Goal: Task Accomplishment & Management: Complete application form

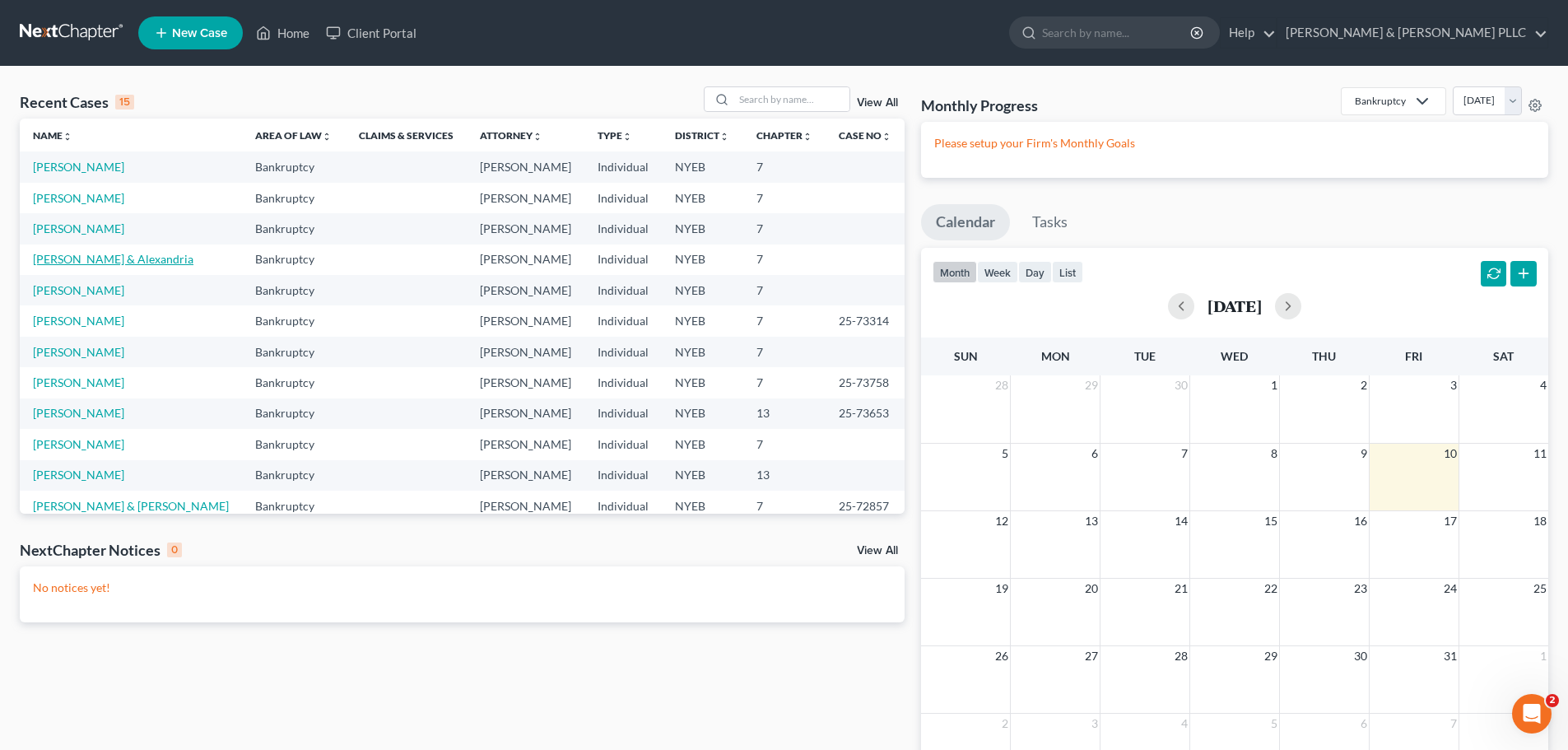
click at [84, 258] on link "[PERSON_NAME] & Alexandria" at bounding box center [113, 259] width 161 height 14
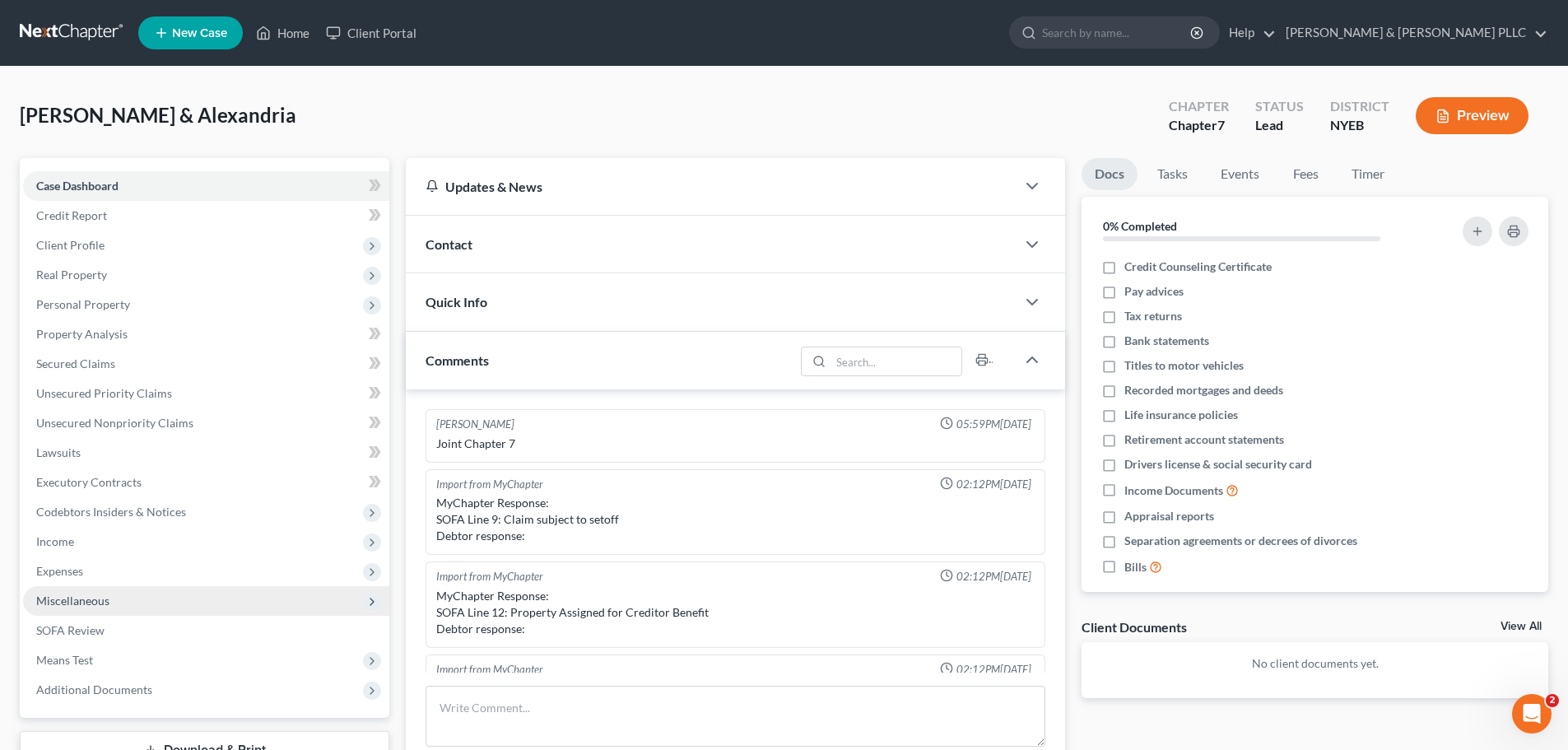
scroll to position [405, 0]
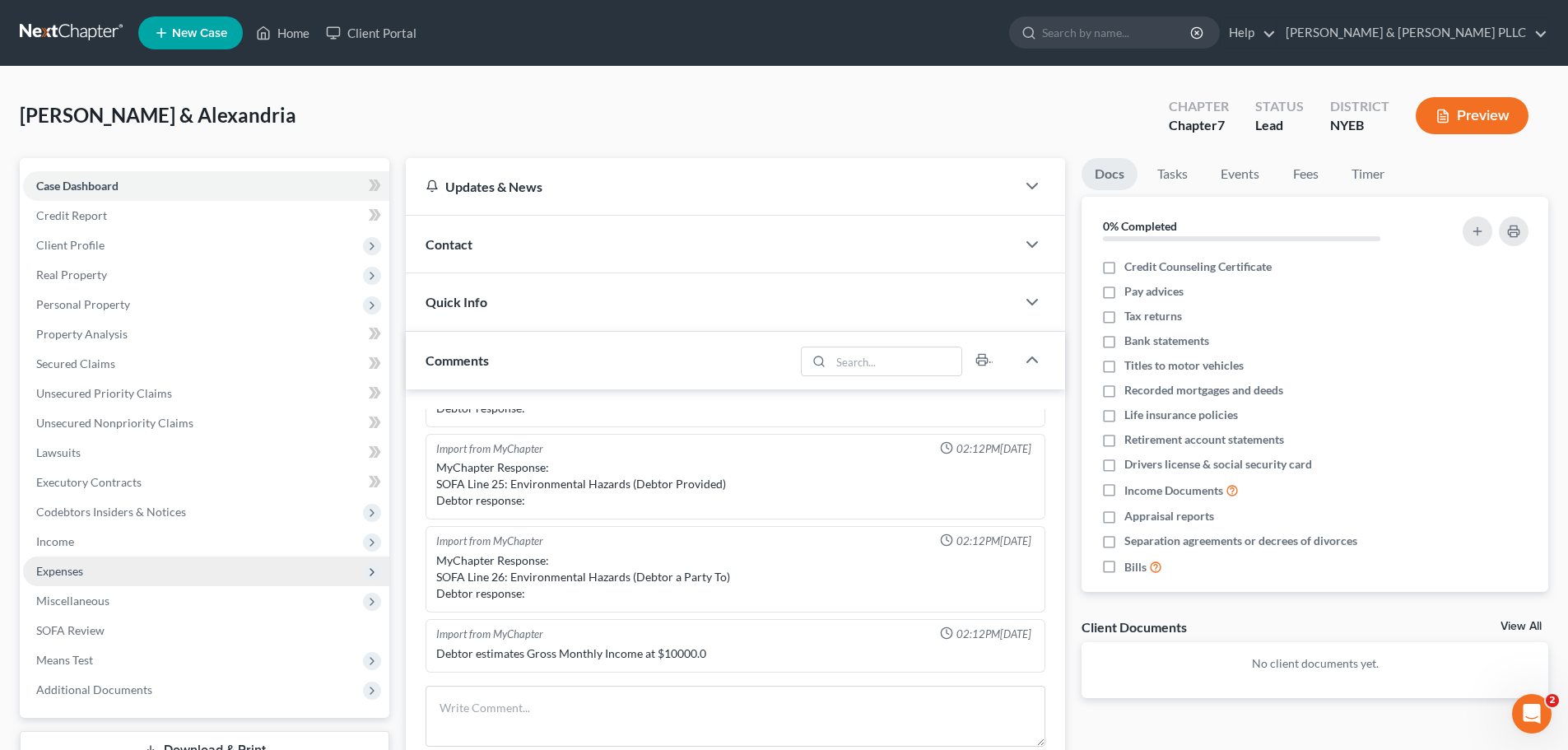
click at [171, 582] on span "Expenses" at bounding box center [206, 571] width 366 height 30
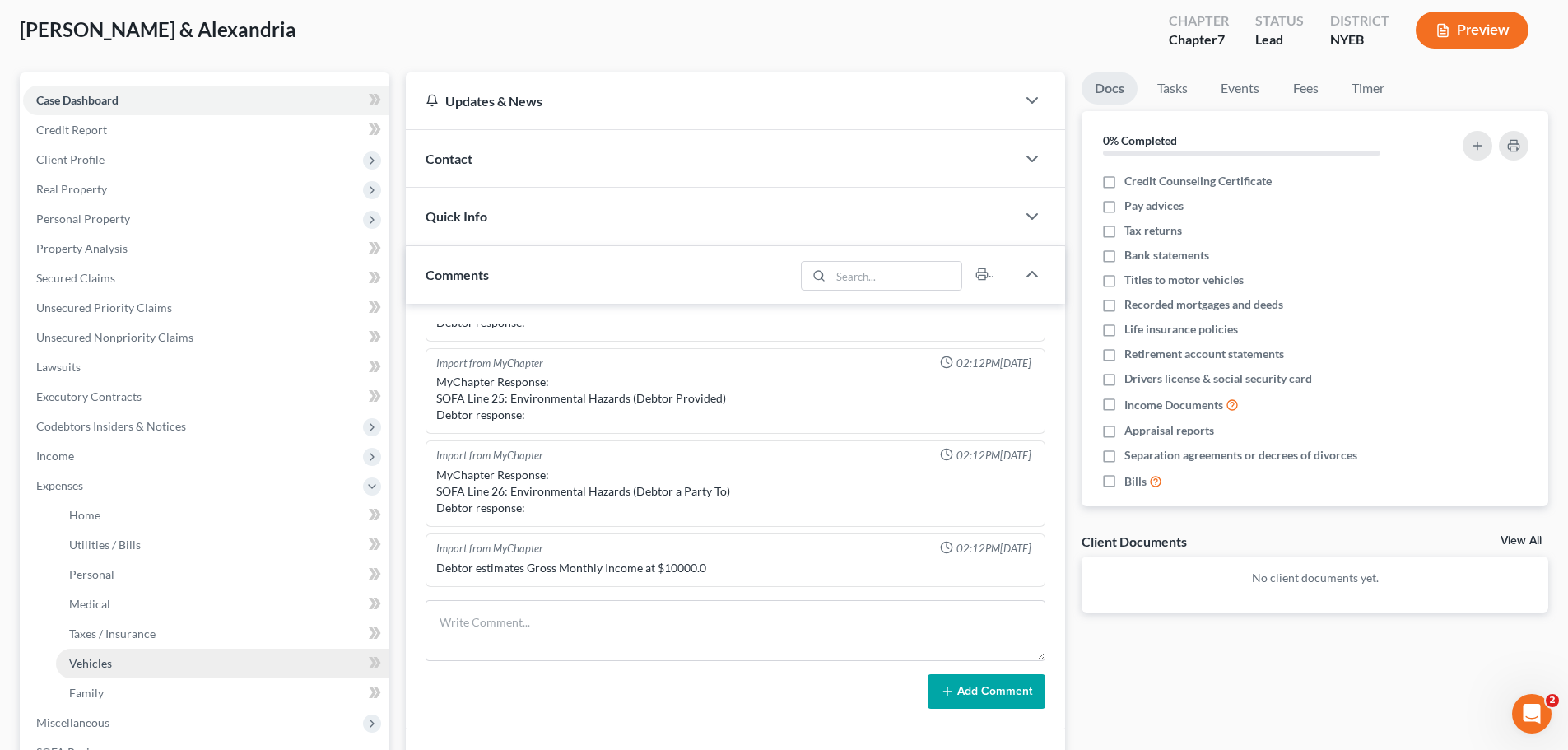
scroll to position [165, 0]
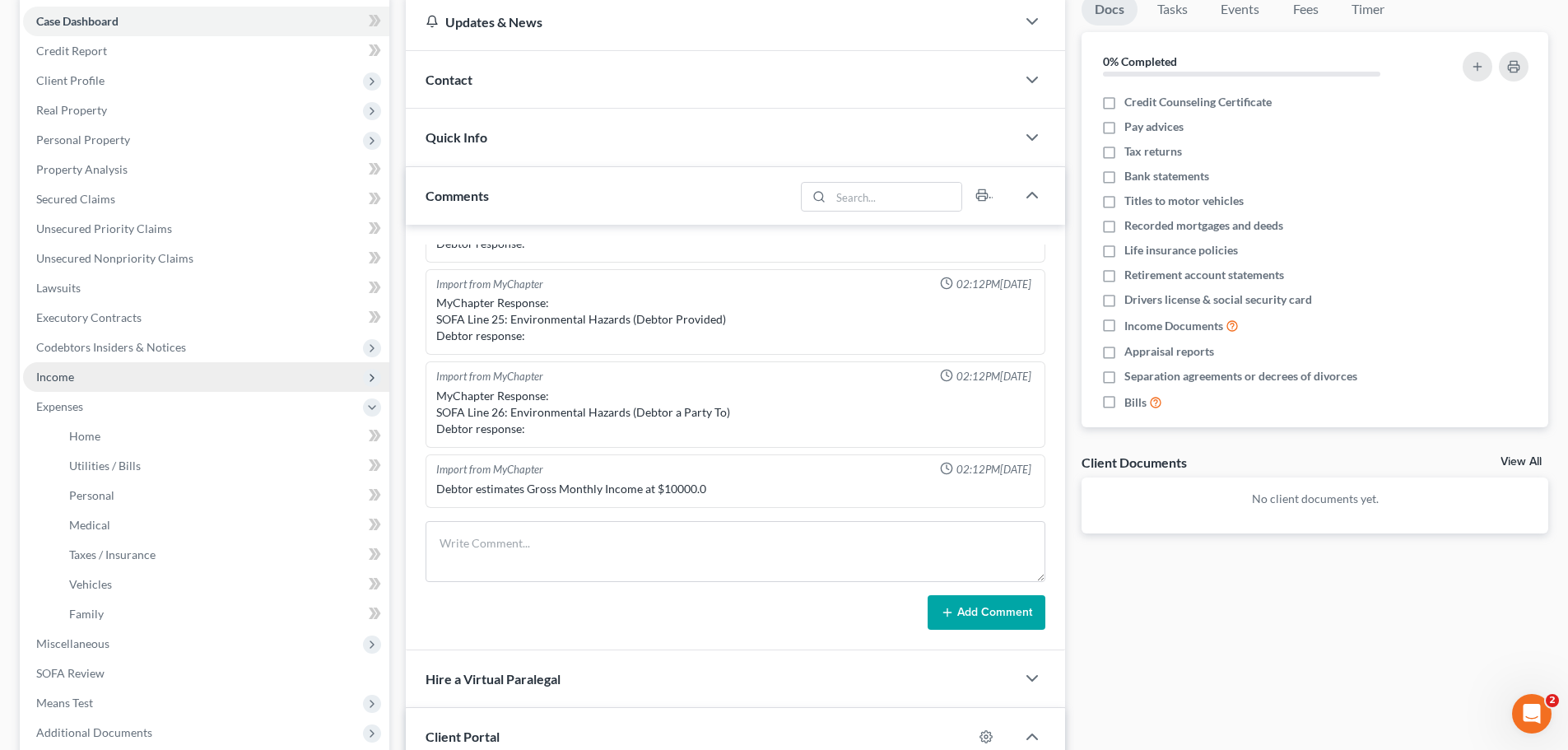
click at [88, 380] on span "Income" at bounding box center [206, 377] width 366 height 30
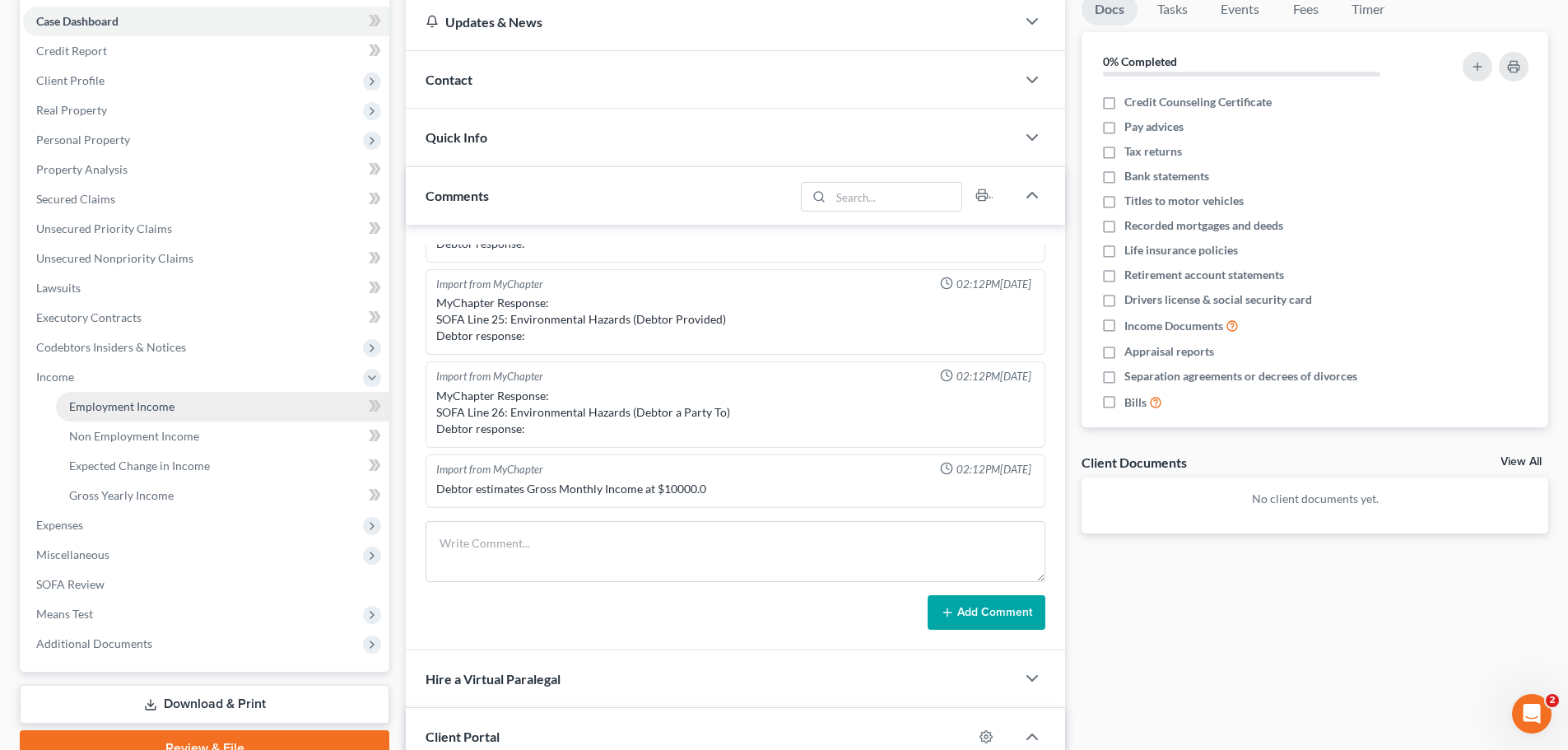
click at [131, 414] on link "Employment Income" at bounding box center [223, 406] width 333 height 30
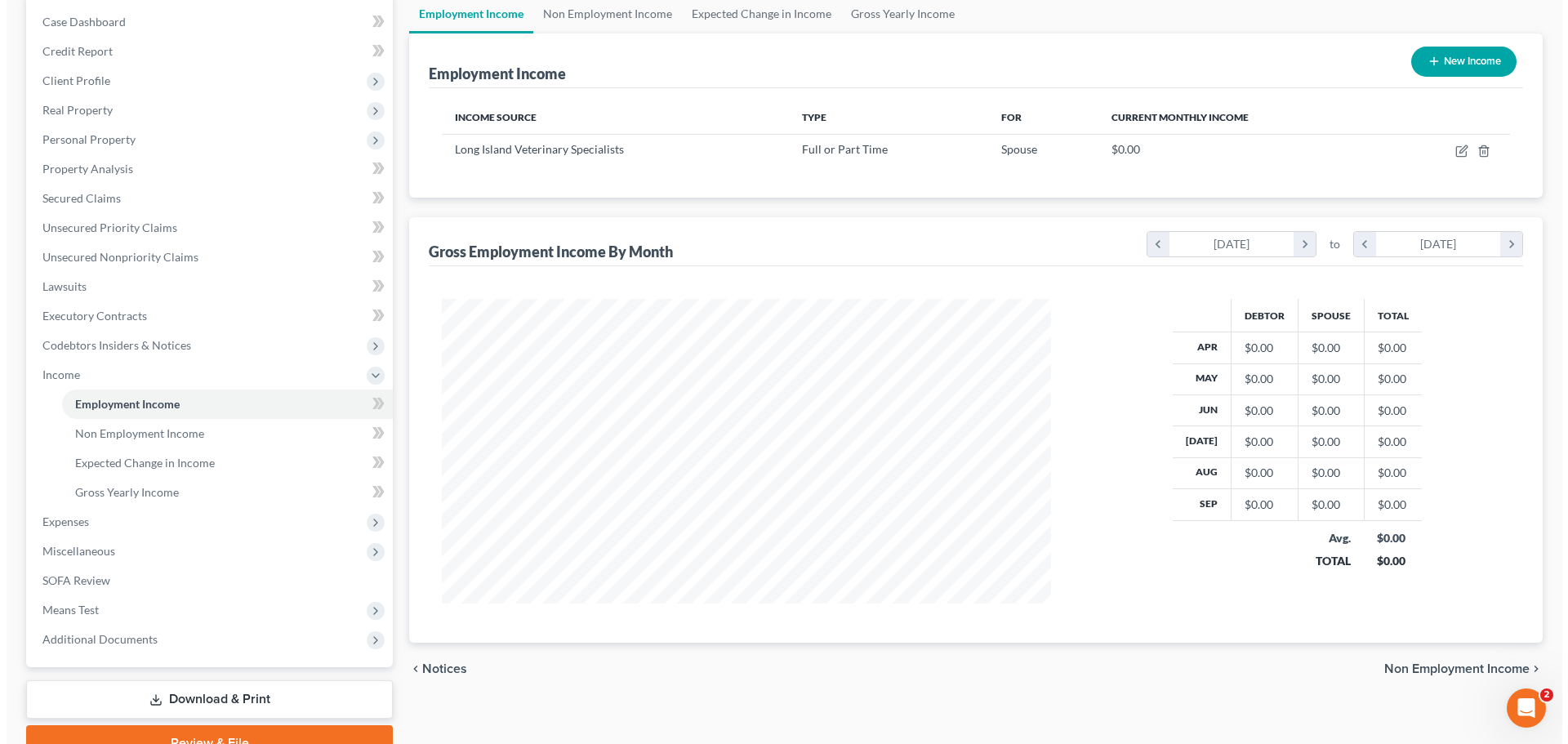
scroll to position [163, 0]
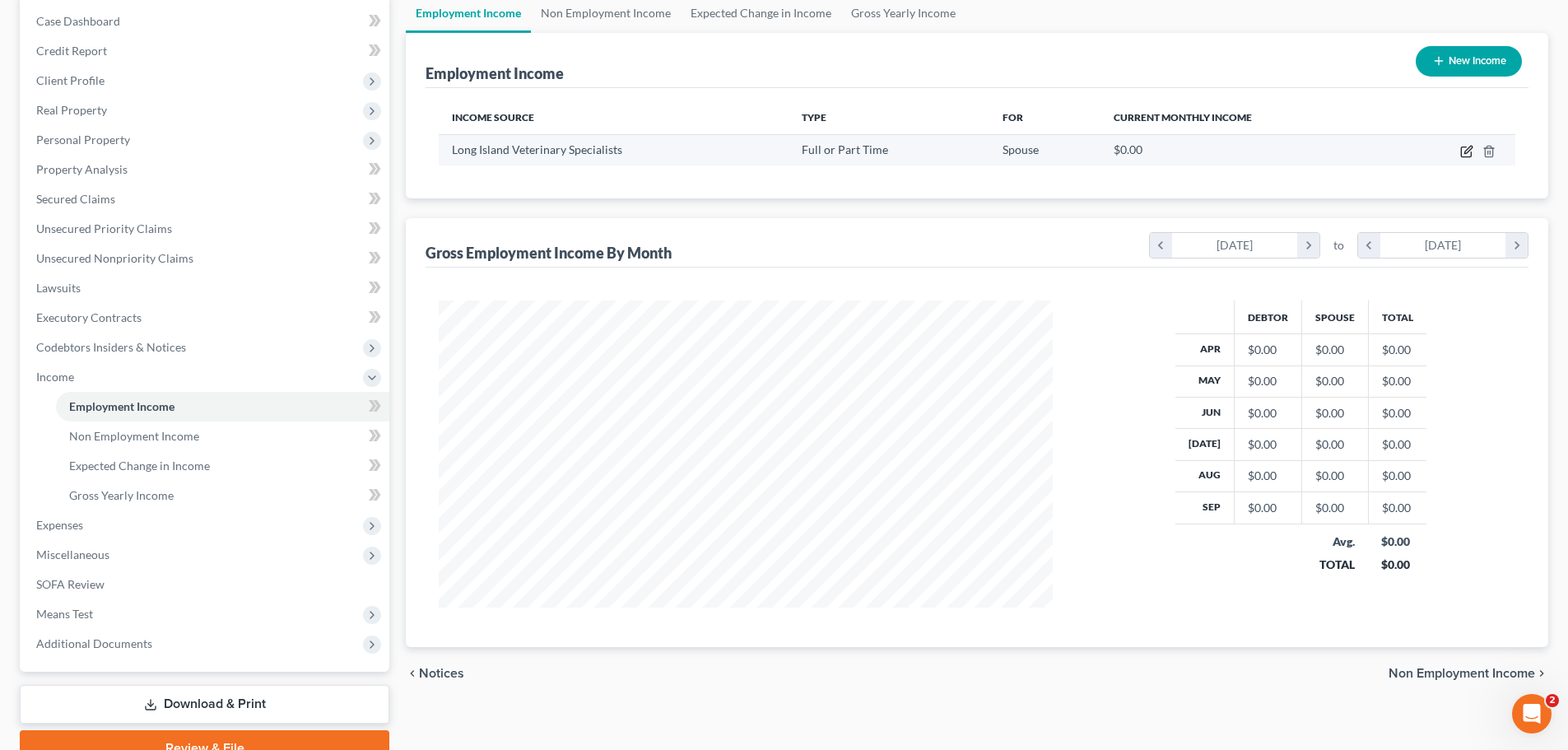
click at [1466, 151] on icon "button" at bounding box center [1467, 151] width 13 height 13
select select "0"
select select "35"
select select "2"
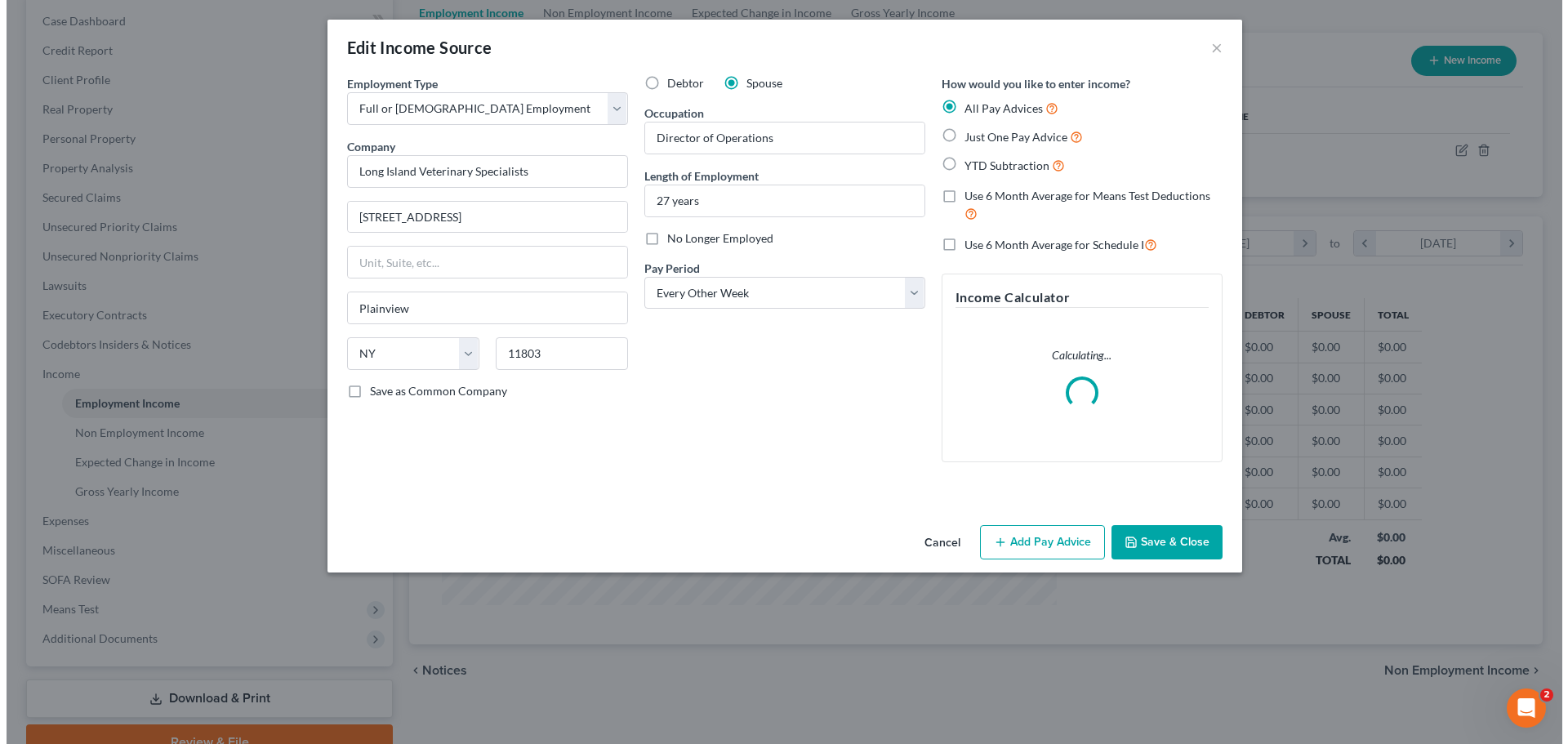
scroll to position [307, 648]
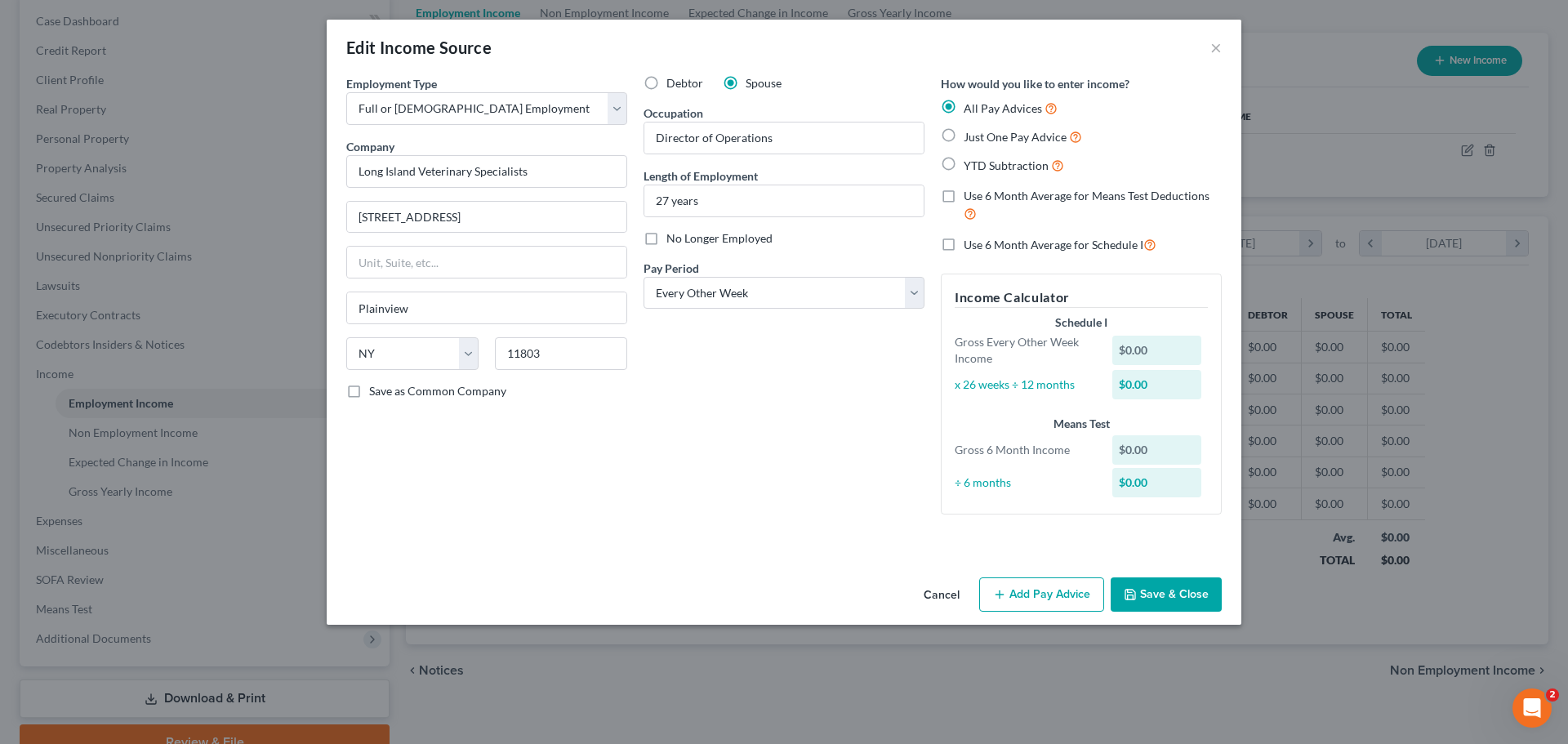
click at [1051, 600] on button "Add Pay Advice" at bounding box center [1041, 595] width 125 height 34
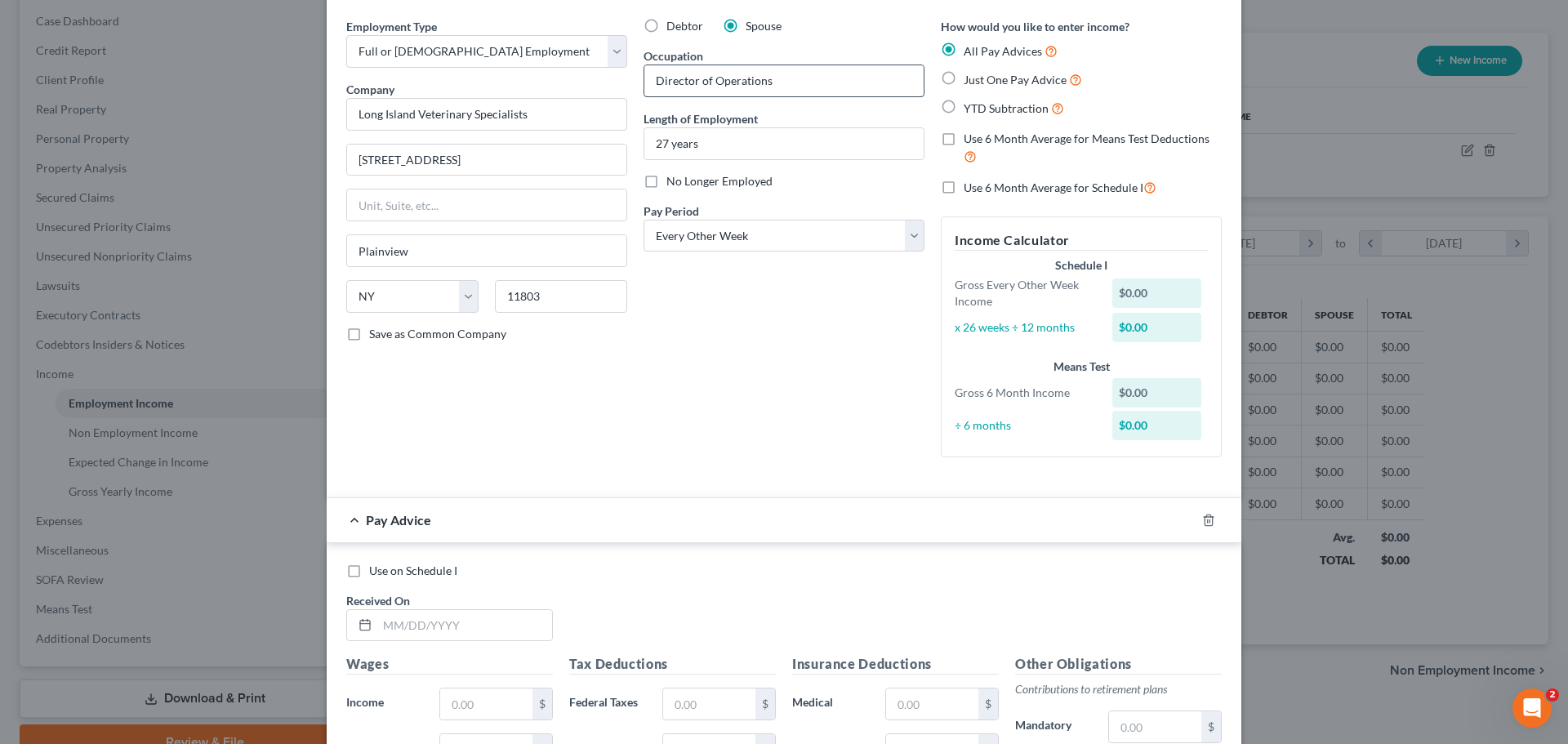
scroll to position [0, 0]
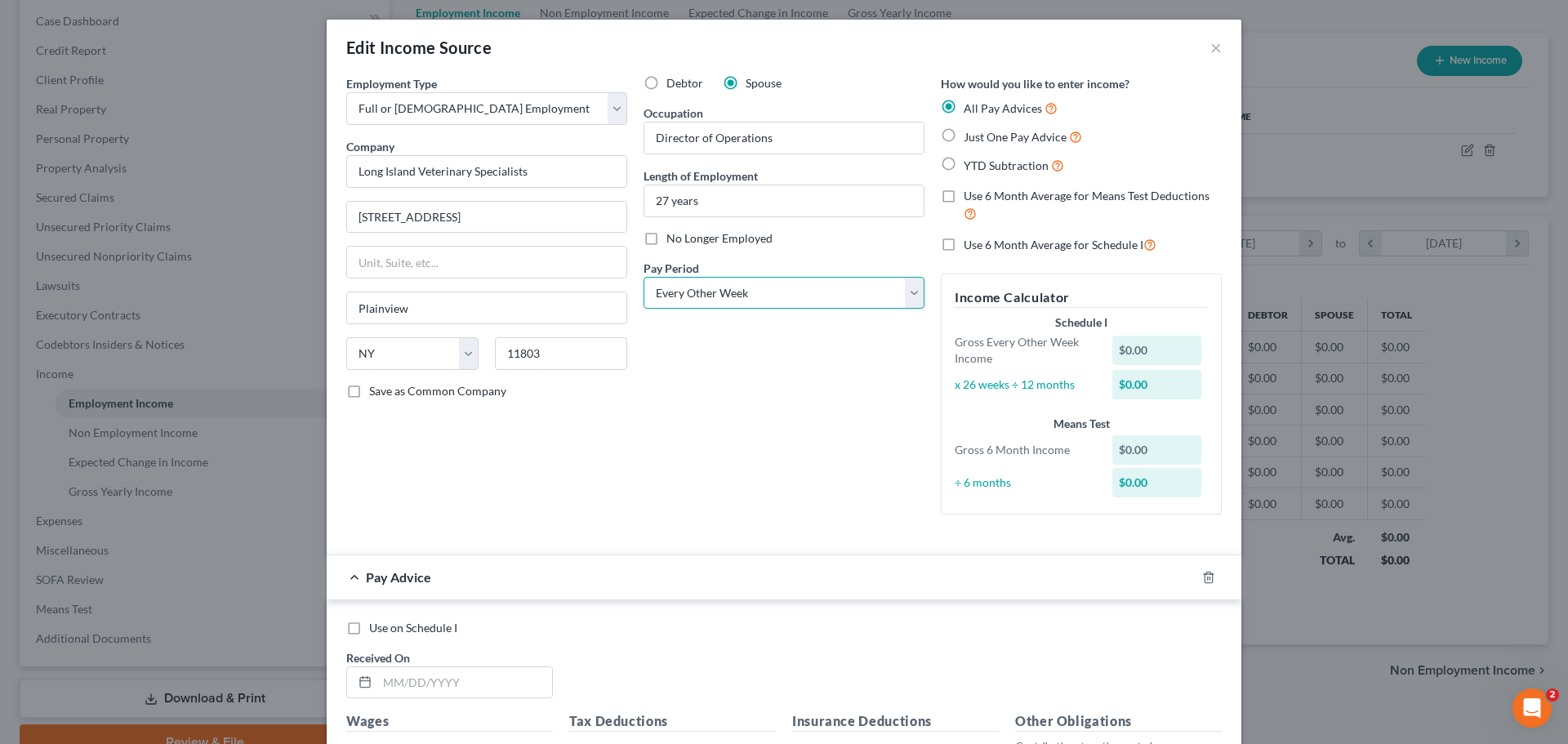
click at [768, 297] on select "Select Monthly Twice Monthly Every Other Week Weekly" at bounding box center [784, 293] width 281 height 33
click at [770, 294] on select "Select Monthly Twice Monthly Every Other Week Weekly" at bounding box center [784, 293] width 281 height 33
click at [973, 131] on span "Just One Pay Advice" at bounding box center [1015, 137] width 103 height 14
click at [973, 131] on input "Just One Pay Advice" at bounding box center [975, 132] width 10 height 10
radio input "true"
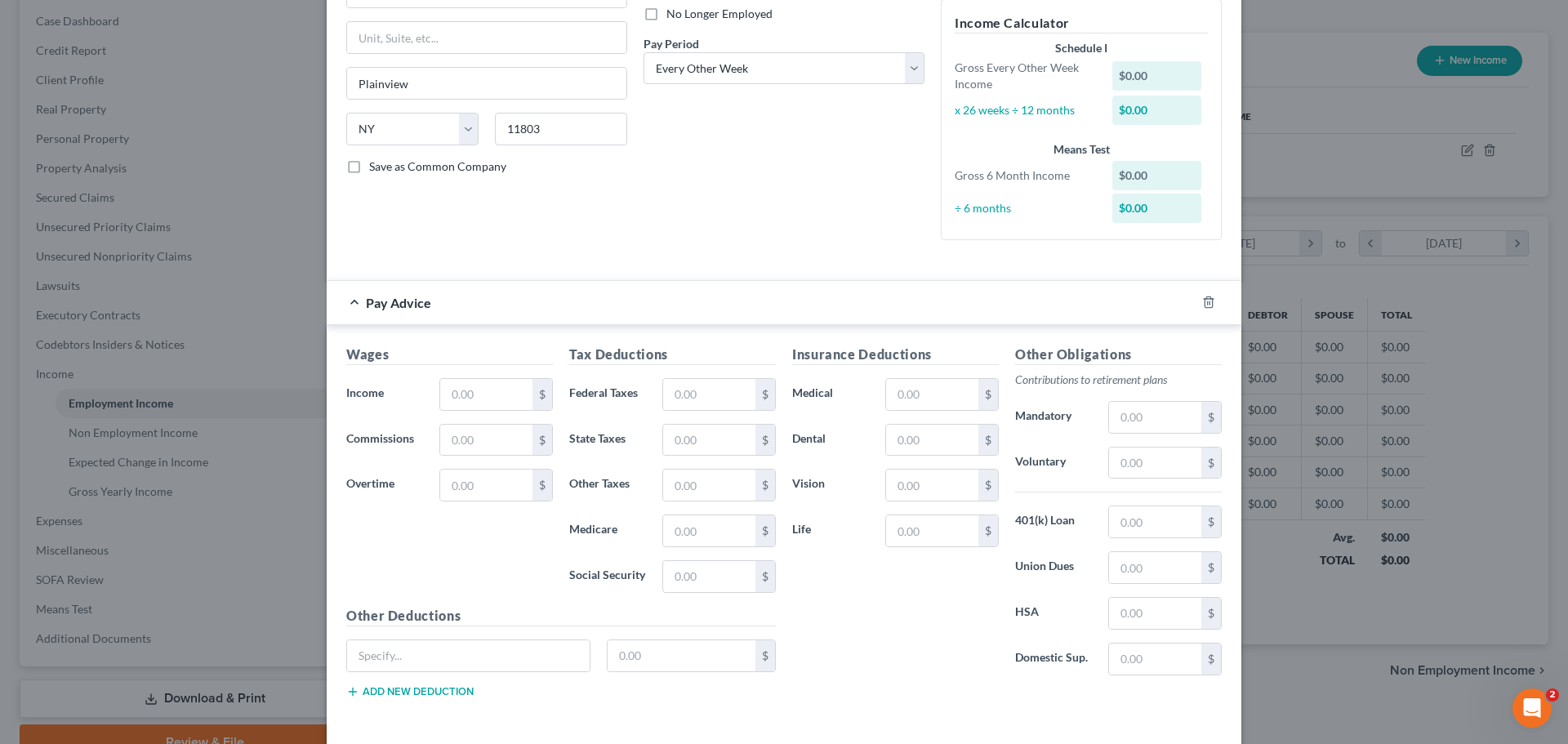
scroll to position [294, 0]
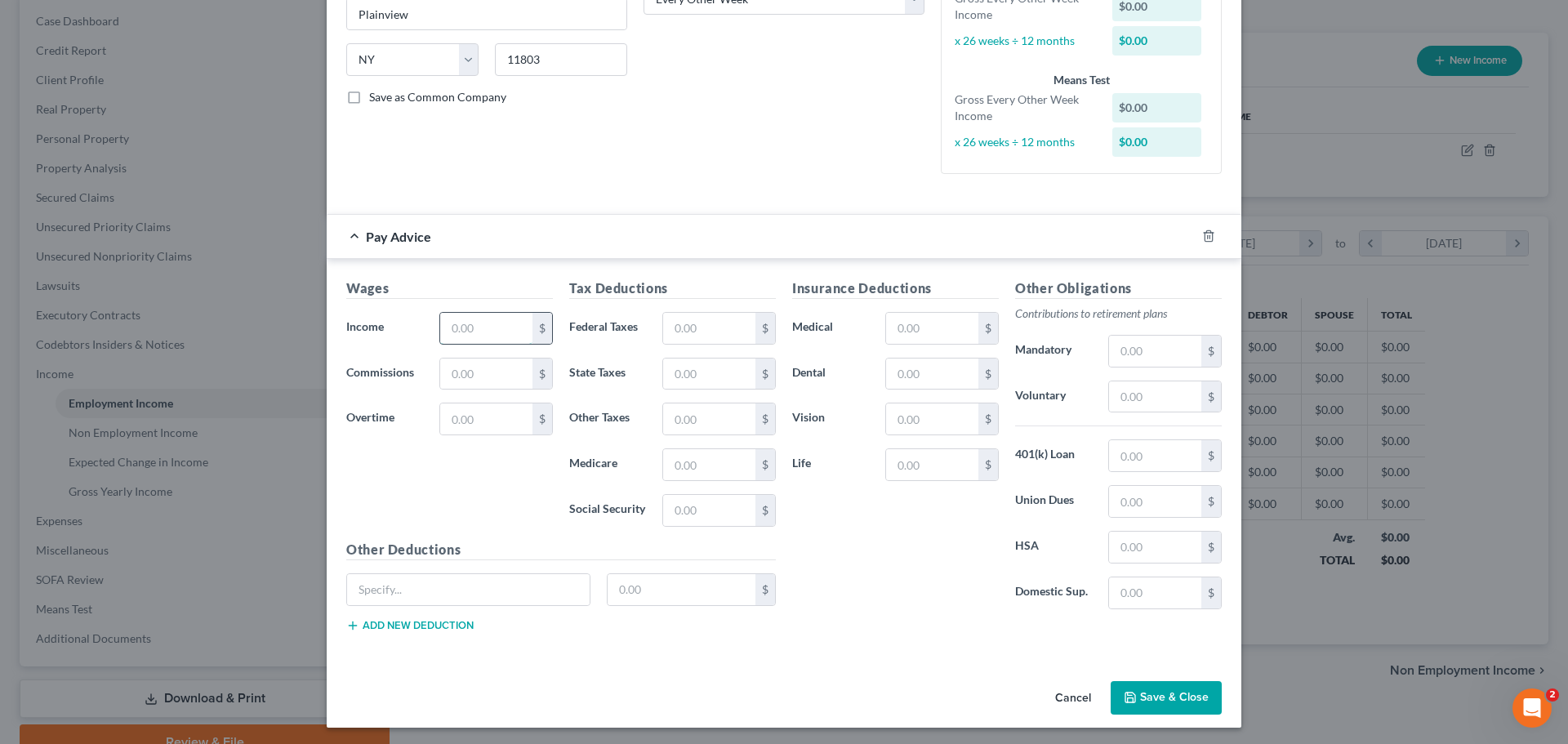
click at [444, 321] on input "text" at bounding box center [486, 328] width 93 height 31
type input "4,615.38"
click at [700, 323] on input "text" at bounding box center [709, 328] width 93 height 31
click at [469, 510] on div "Wages Income * 4,615.38 $ Commissions $ Overtime $" at bounding box center [449, 409] width 223 height 262
click at [894, 336] on input "text" at bounding box center [933, 328] width 93 height 31
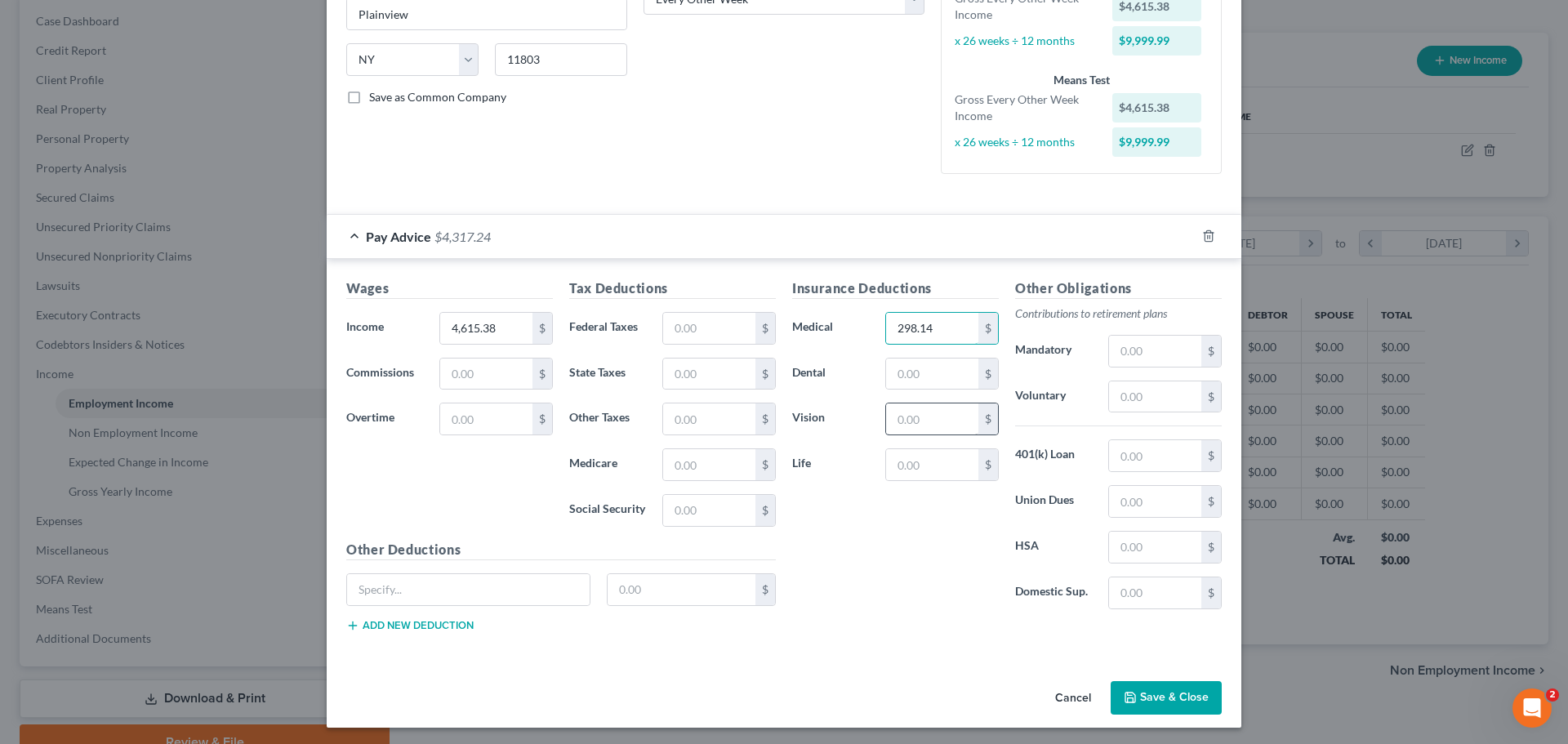
type input "298.14"
click at [933, 413] on input "text" at bounding box center [933, 418] width 93 height 31
type input "4.60"
click at [915, 324] on input "298.14" at bounding box center [933, 328] width 93 height 31
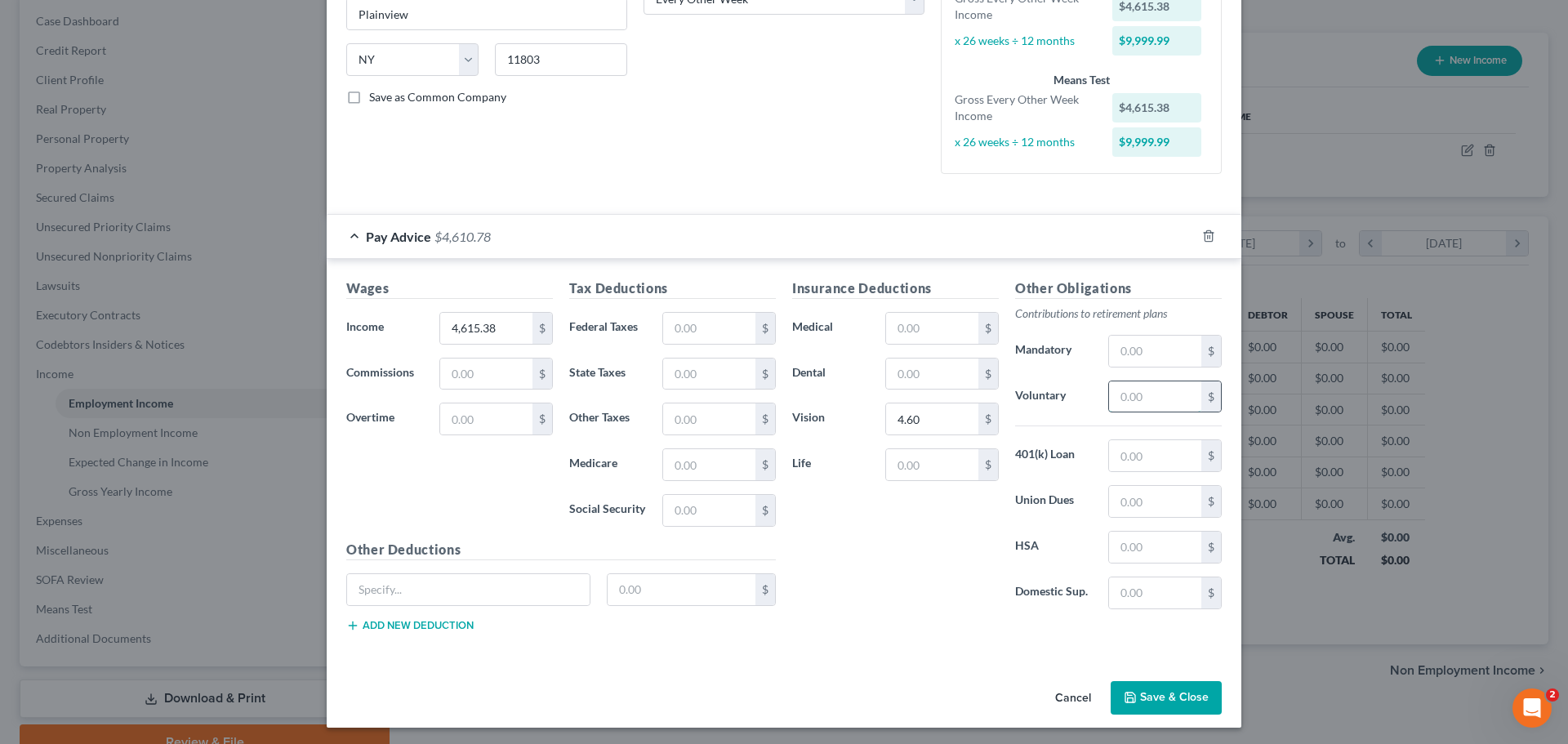
paste input "298.14"
type input "298.14"
click at [906, 333] on input "text" at bounding box center [933, 328] width 93 height 31
type input "374.52"
click at [1146, 454] on input "text" at bounding box center [1155, 455] width 93 height 31
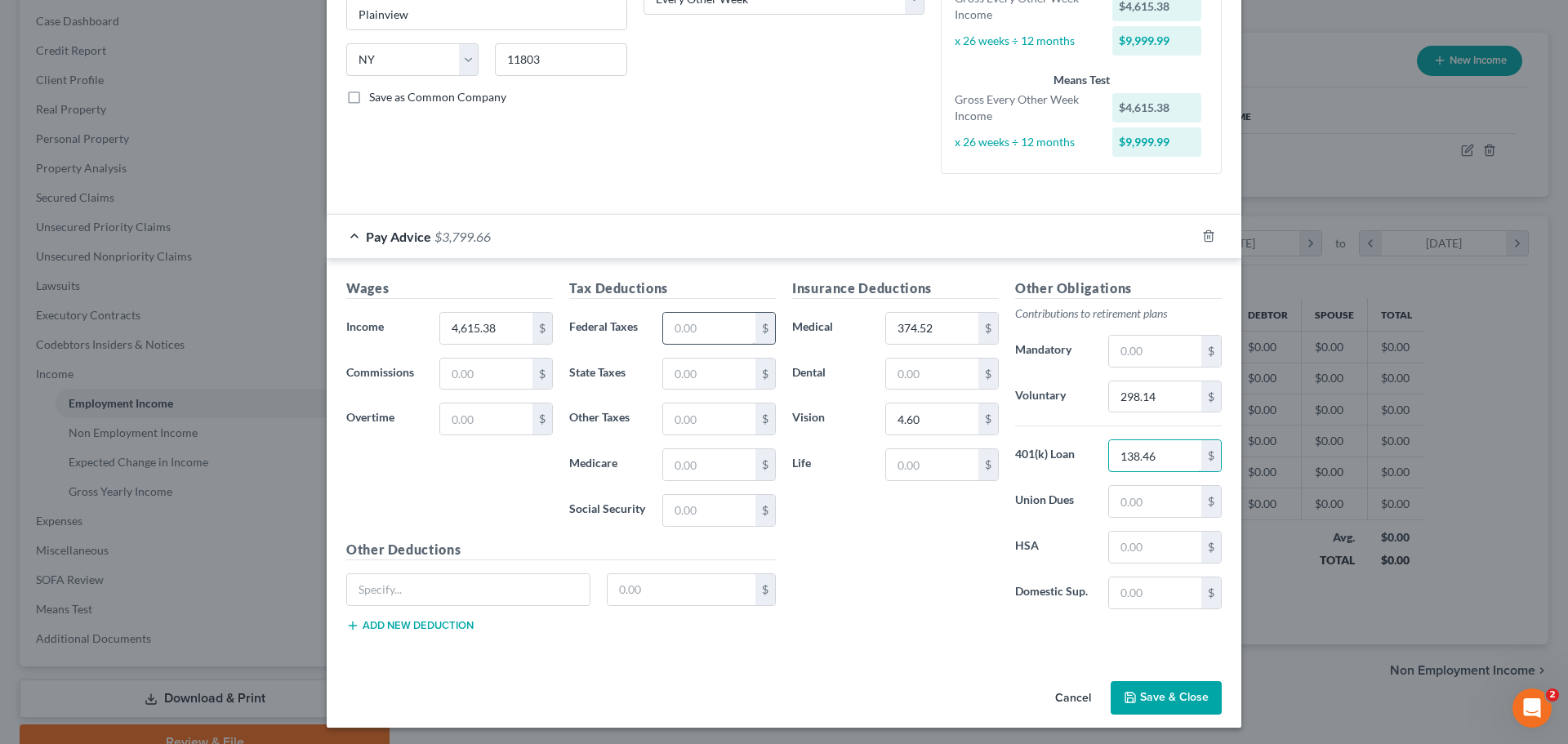
type input "138.46"
click at [681, 324] on input "text" at bounding box center [709, 328] width 93 height 31
type input "396.35"
click at [901, 325] on input "374.52" at bounding box center [933, 328] width 93 height 31
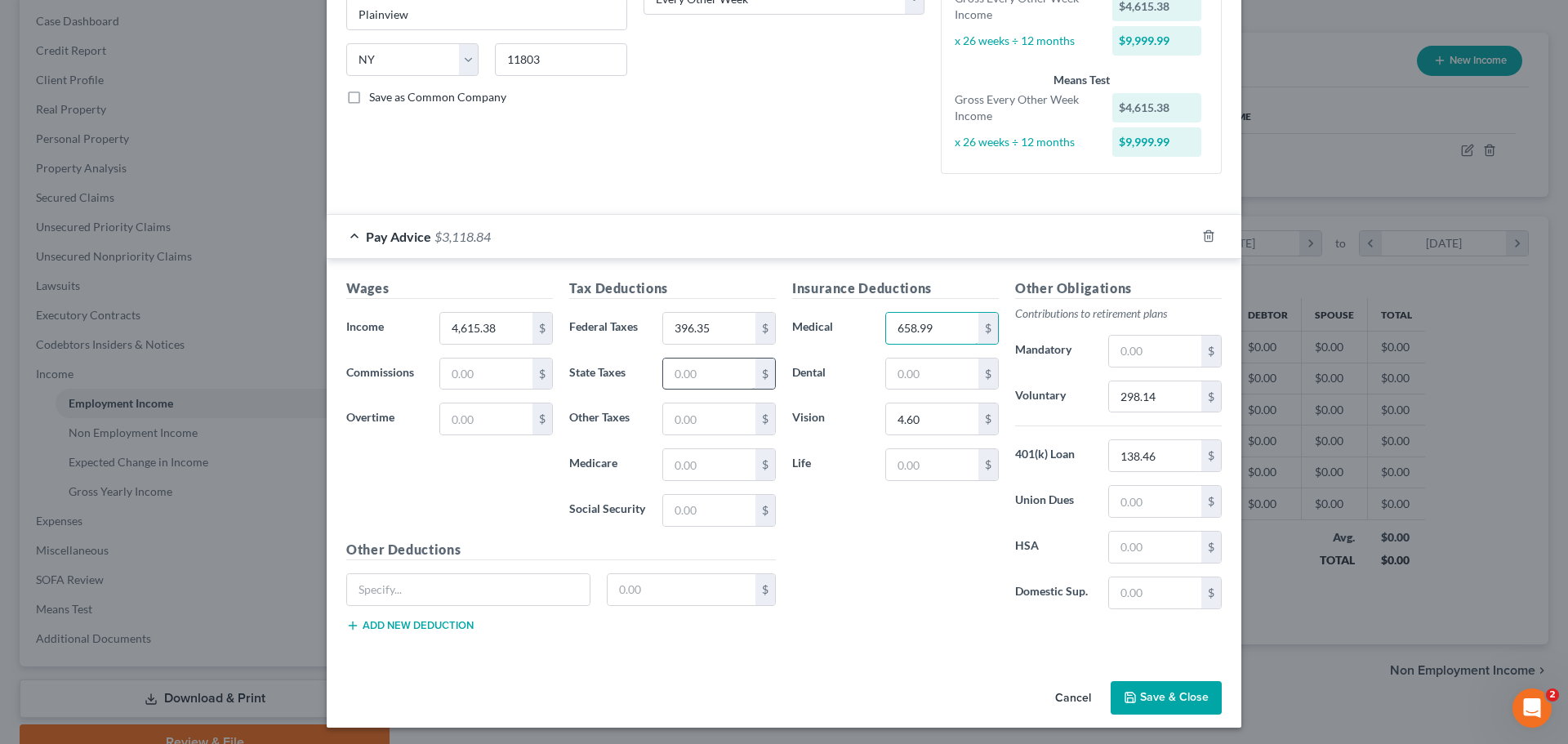
type input "658.99"
click at [715, 380] on input "text" at bounding box center [709, 374] width 93 height 31
type input "221.48"
click at [942, 324] on input "658.99" at bounding box center [933, 328] width 93 height 31
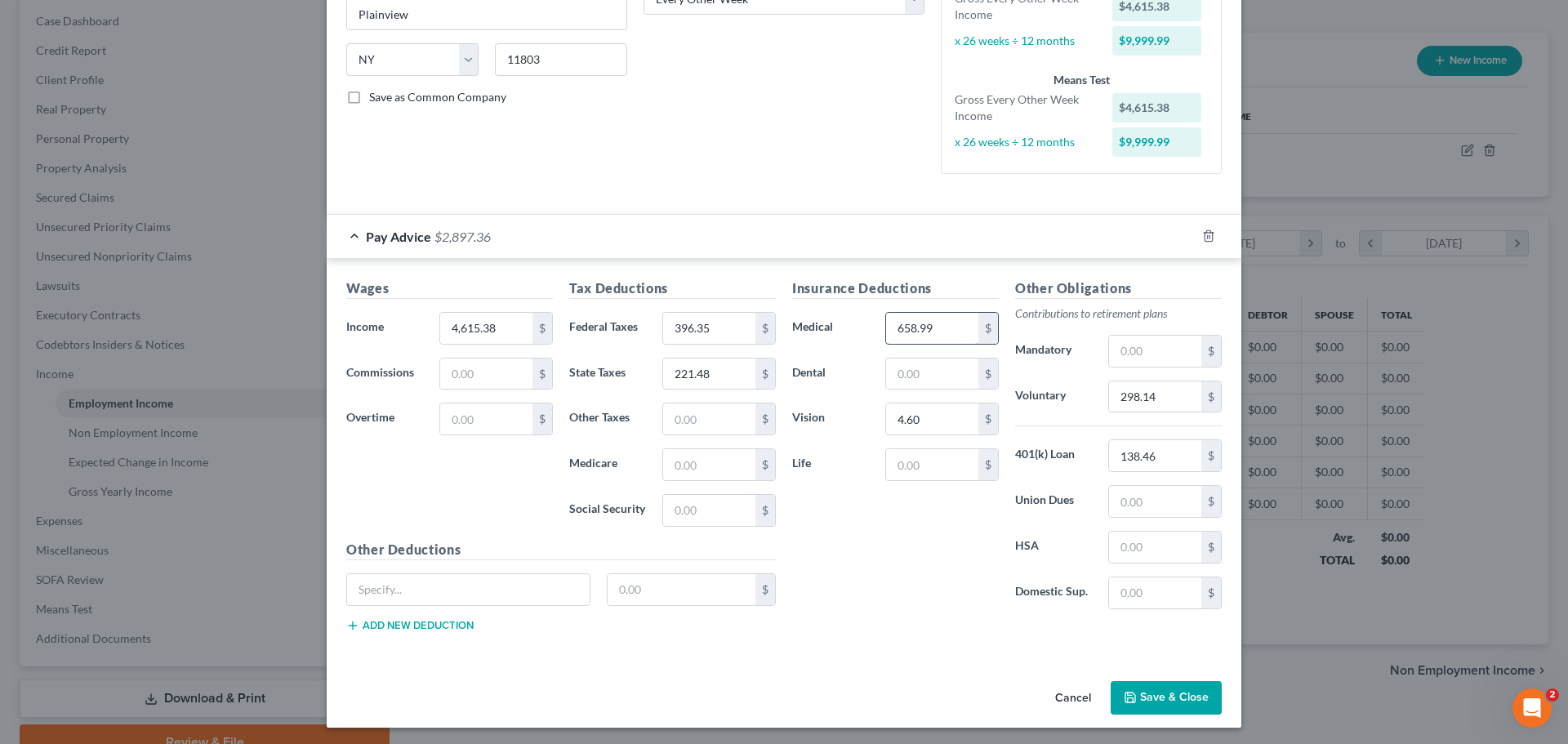
click at [942, 324] on input "658.99" at bounding box center [933, 328] width 93 height 31
type input "374.52"
click at [723, 420] on input "text" at bounding box center [709, 418] width 93 height 31
click at [717, 323] on input "396.35" at bounding box center [709, 328] width 93 height 31
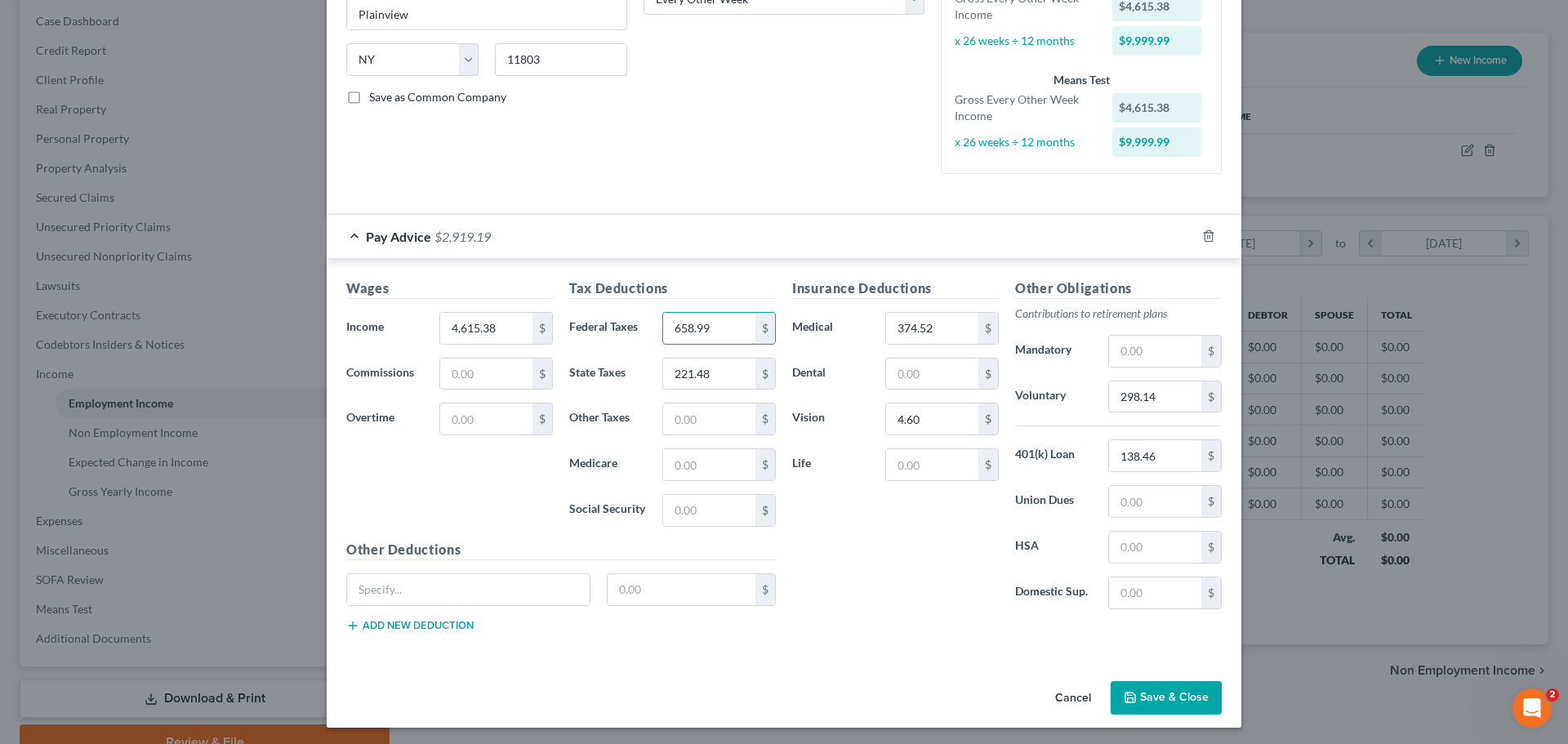
type input "658.99"
click at [746, 217] on div "Pay Advice $2,919.19" at bounding box center [761, 236] width 868 height 43
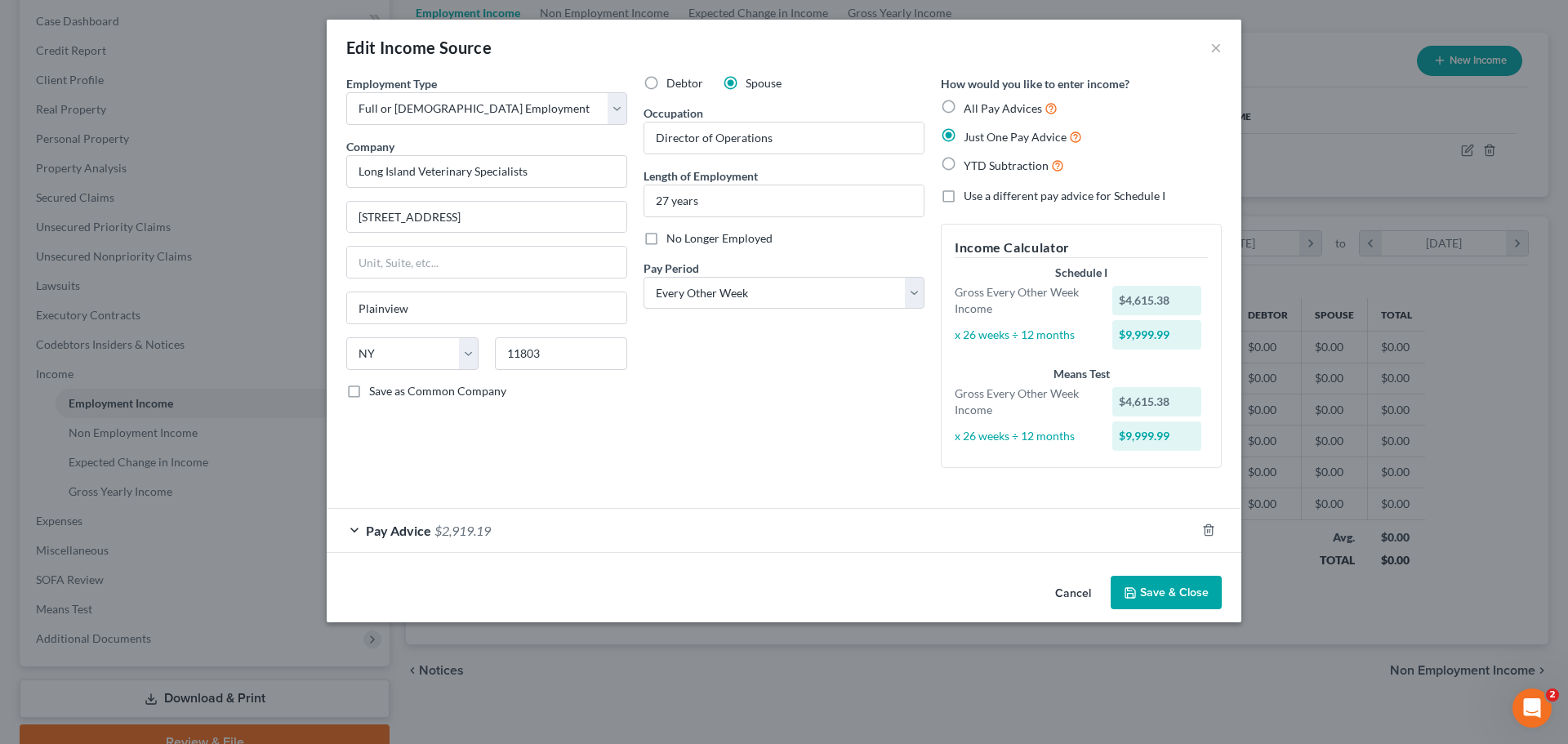
click at [880, 531] on div "Pay Advice $2,919.19" at bounding box center [761, 531] width 868 height 43
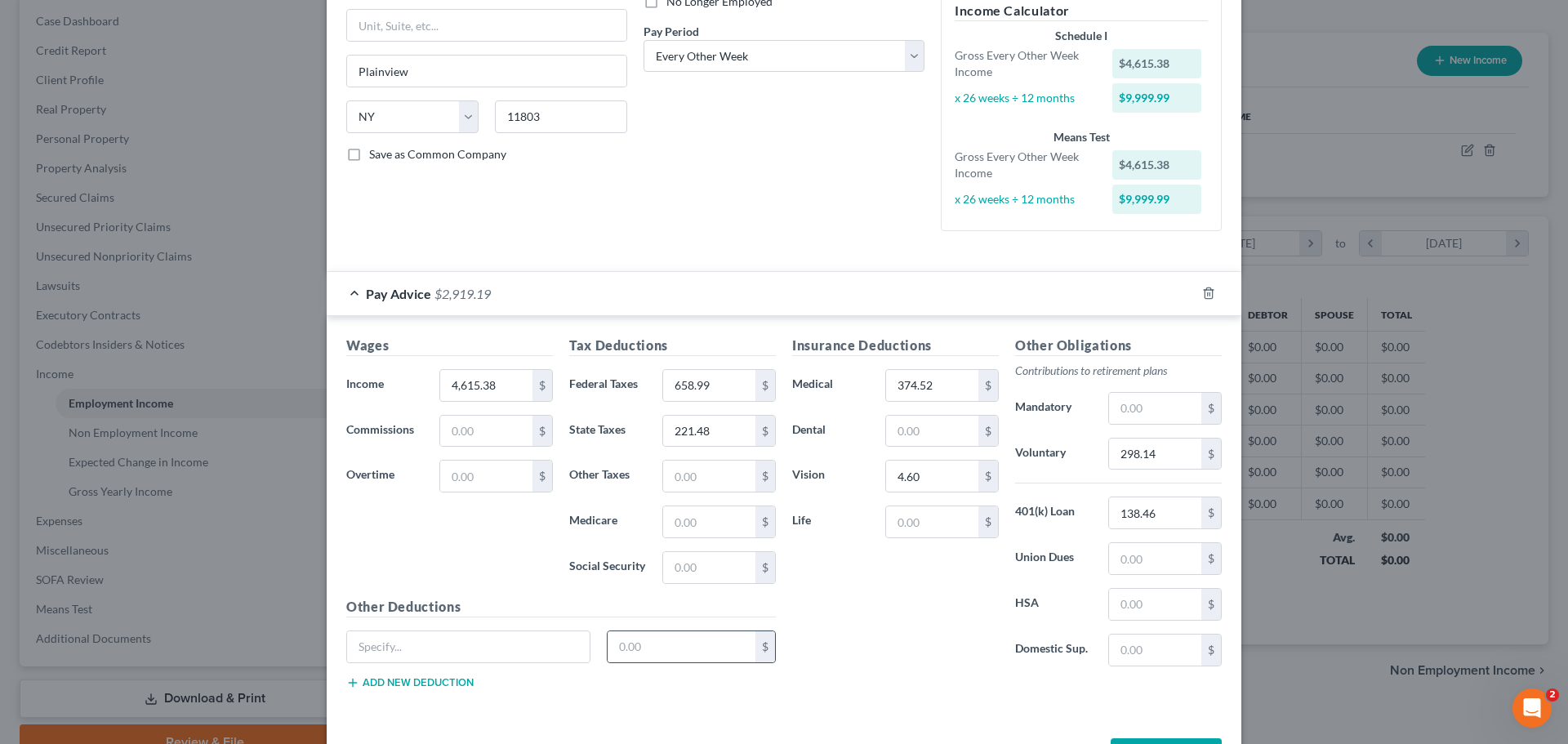
scroll to position [245, 0]
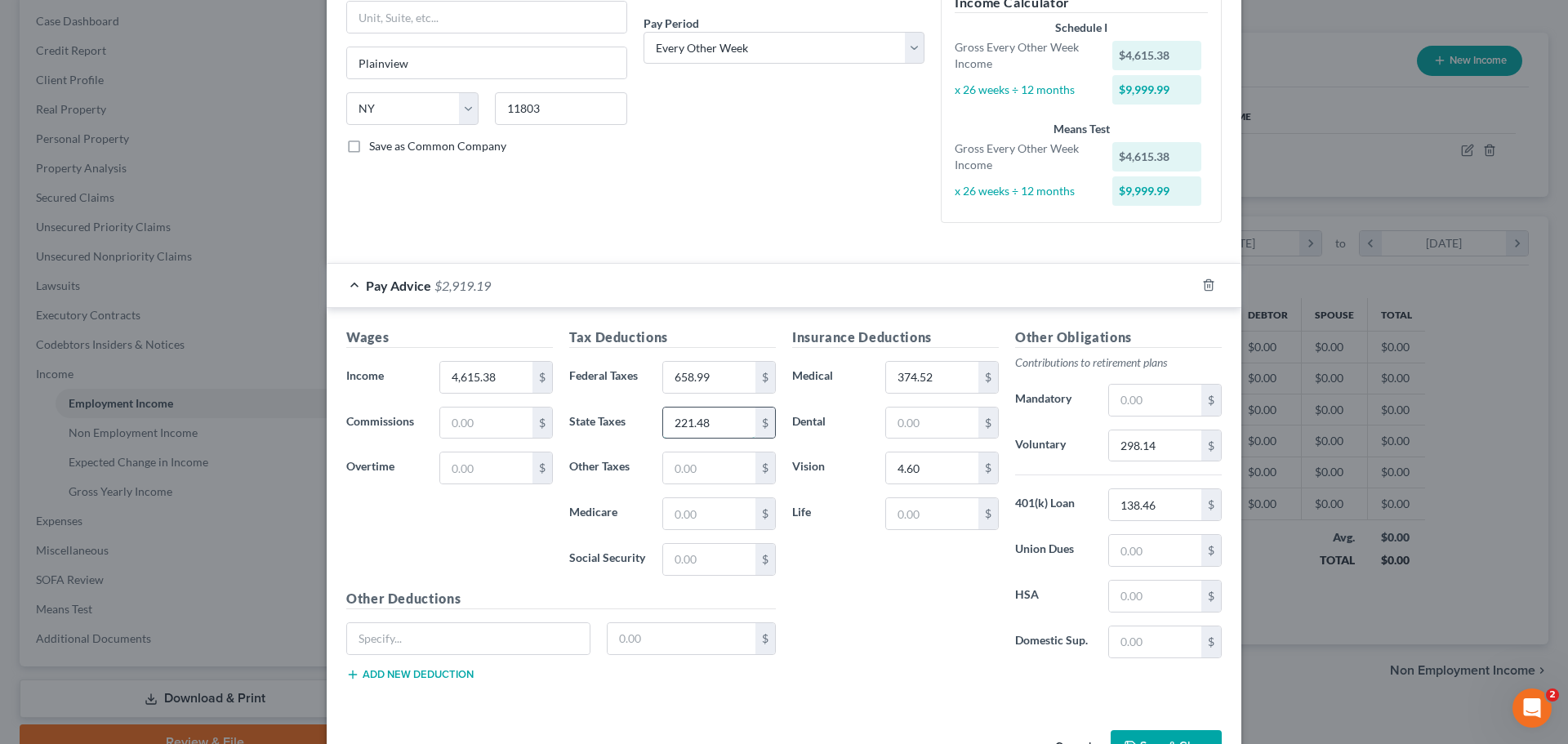
click at [708, 426] on input "221.48" at bounding box center [709, 423] width 93 height 31
type input "282.91"
click at [705, 380] on input "658.99" at bounding box center [709, 377] width 93 height 31
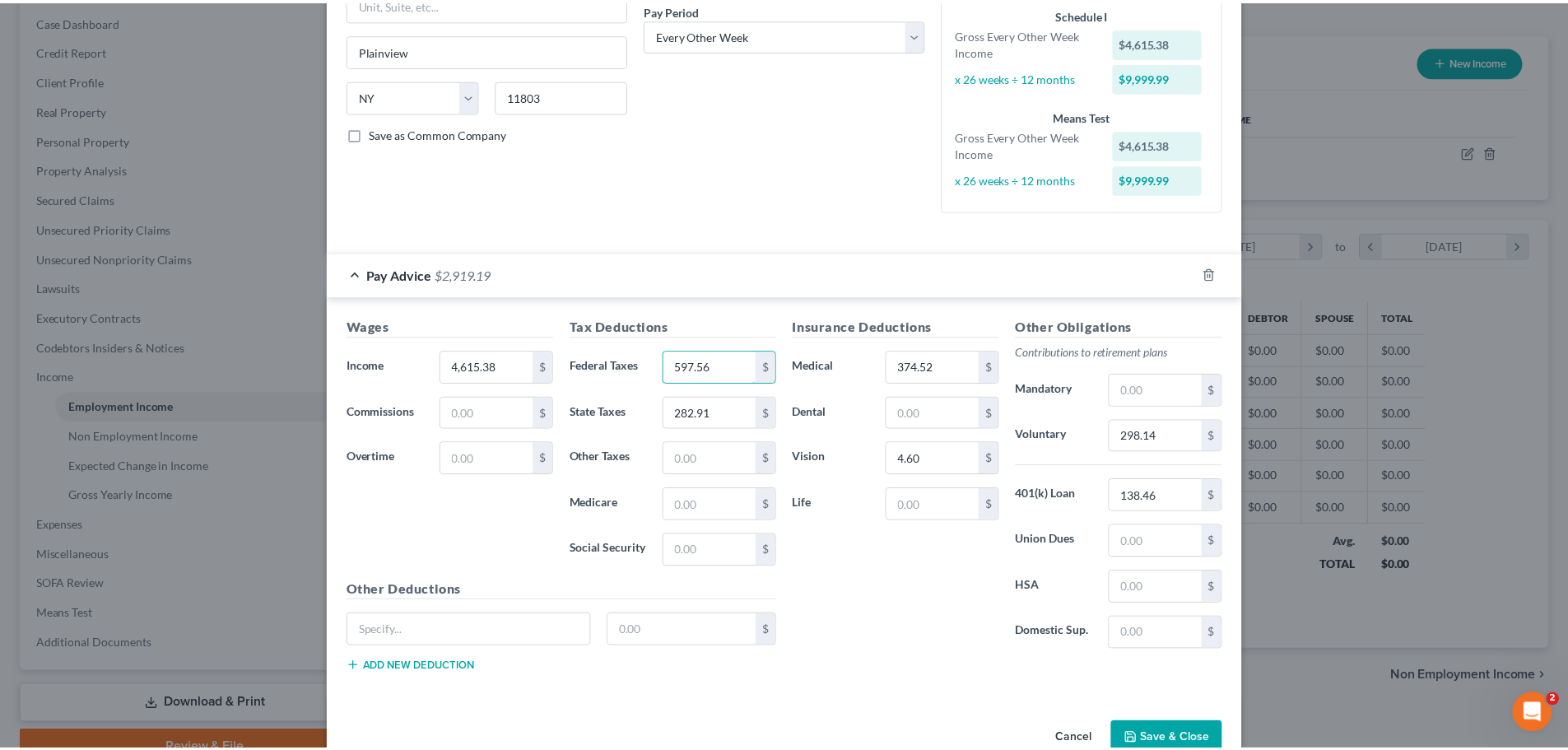
scroll to position [300, 0]
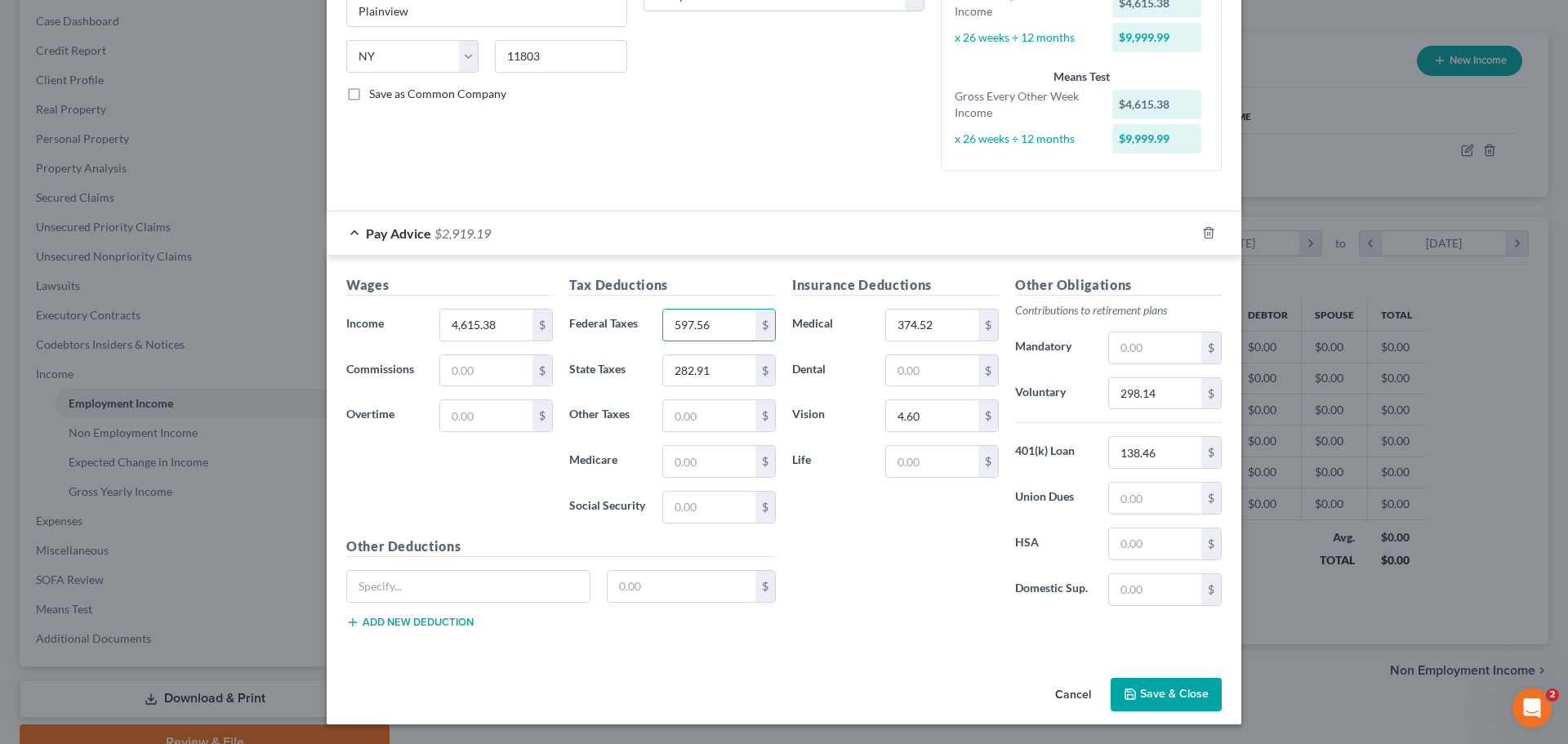
type input "597.56"
click at [1135, 707] on button "Save & Close" at bounding box center [1166, 695] width 111 height 34
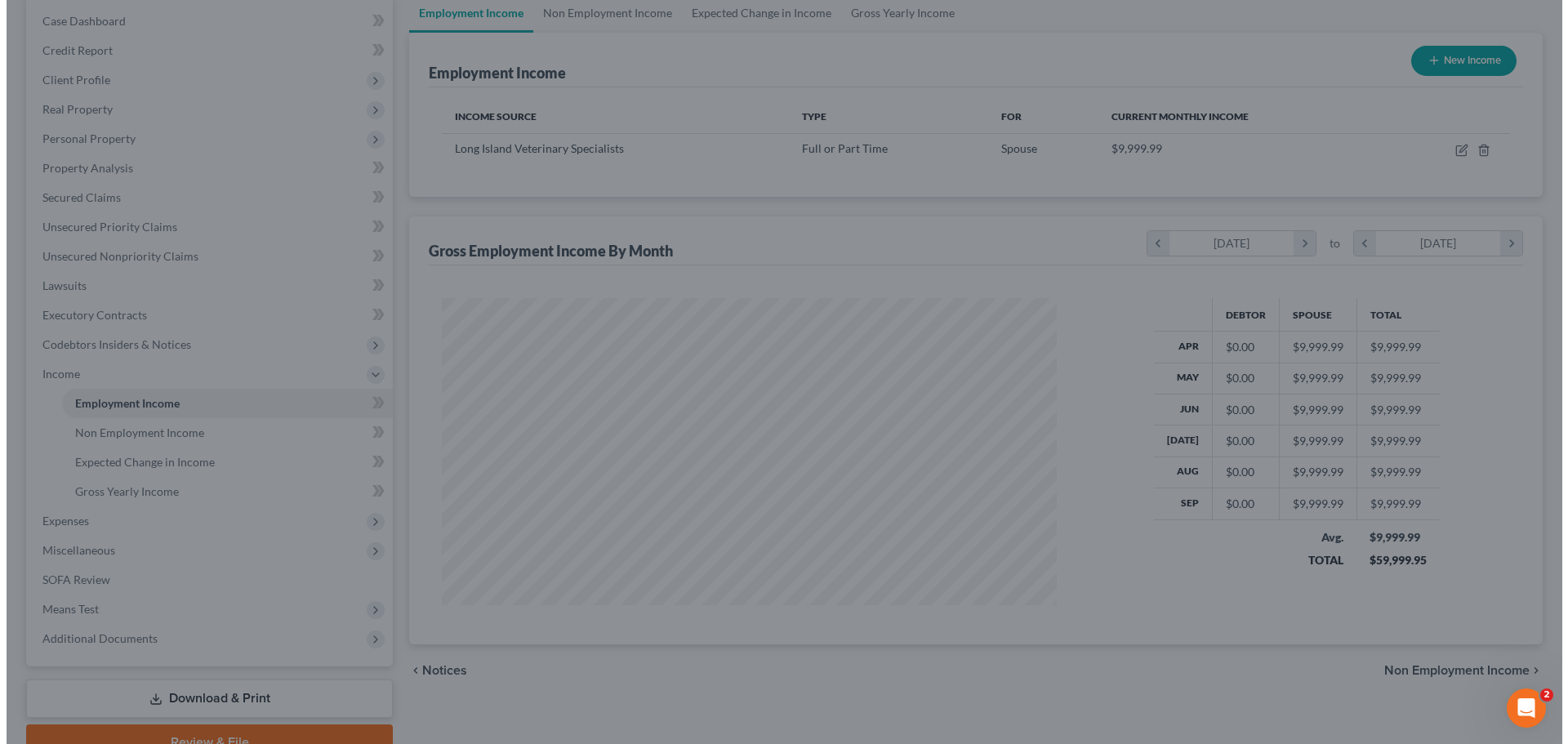
scroll to position [816407, 815938]
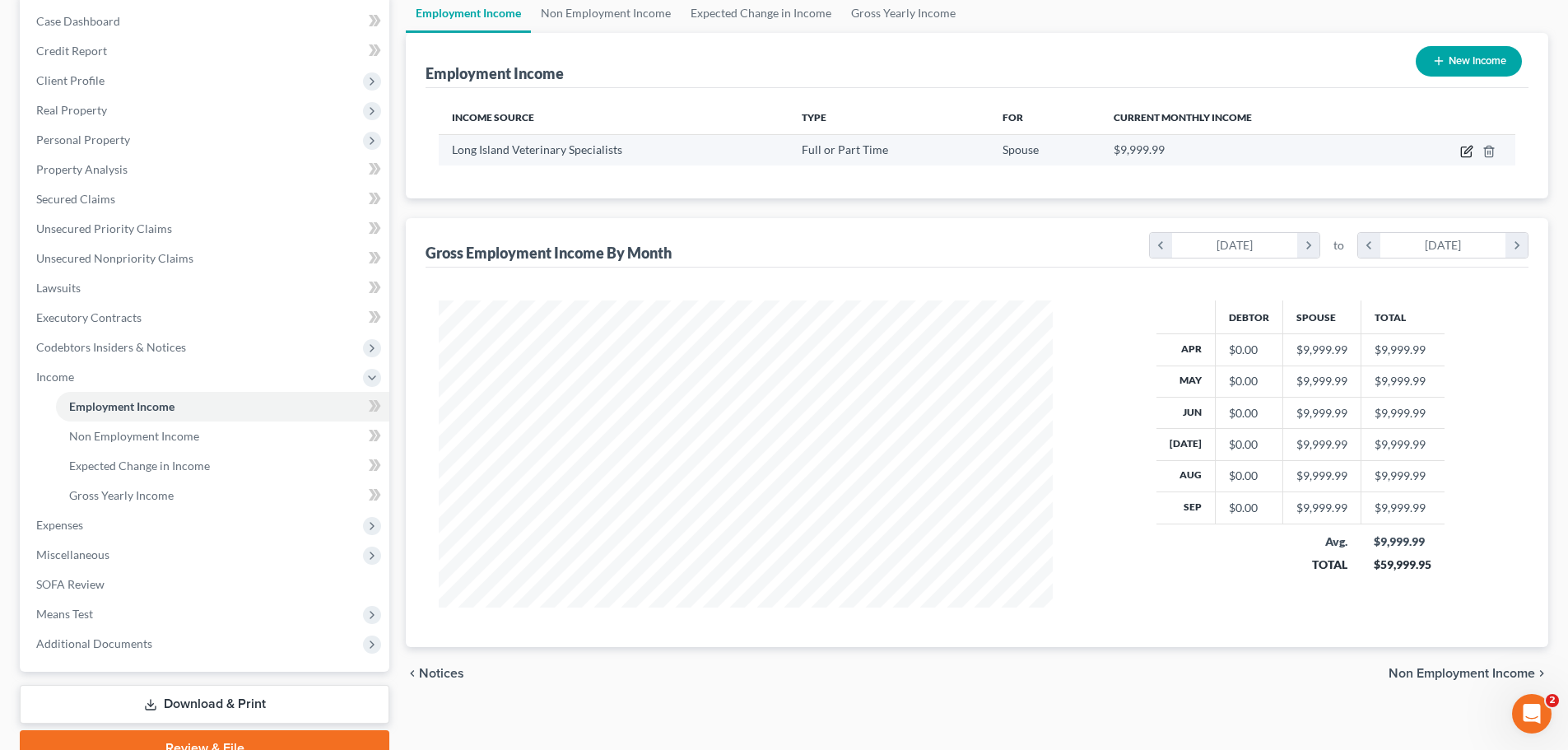
click at [1461, 155] on icon "button" at bounding box center [1465, 152] width 10 height 10
select select "0"
select select "35"
select select "2"
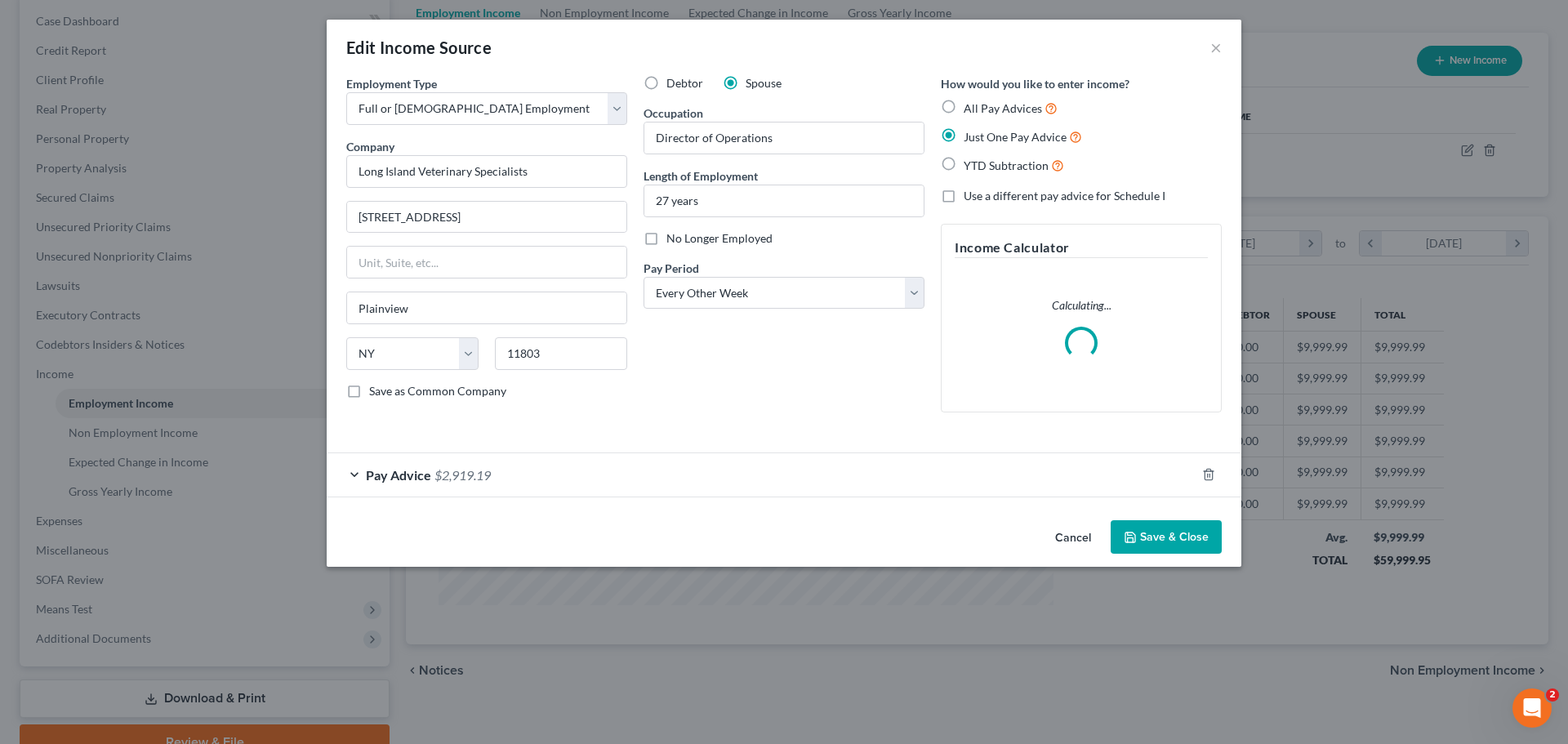
scroll to position [307, 648]
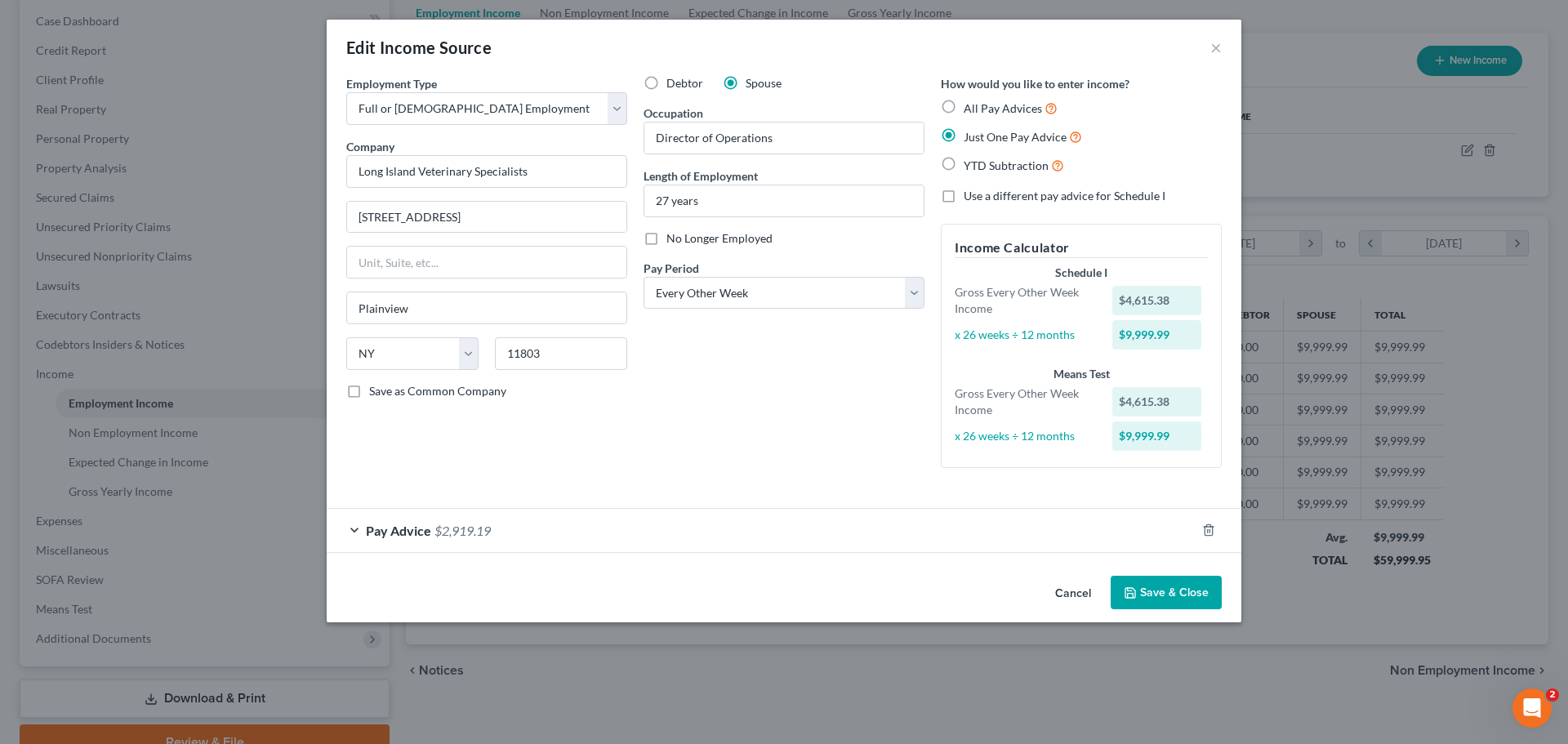
click at [673, 514] on div "Pay Advice $2,919.19" at bounding box center [761, 531] width 868 height 43
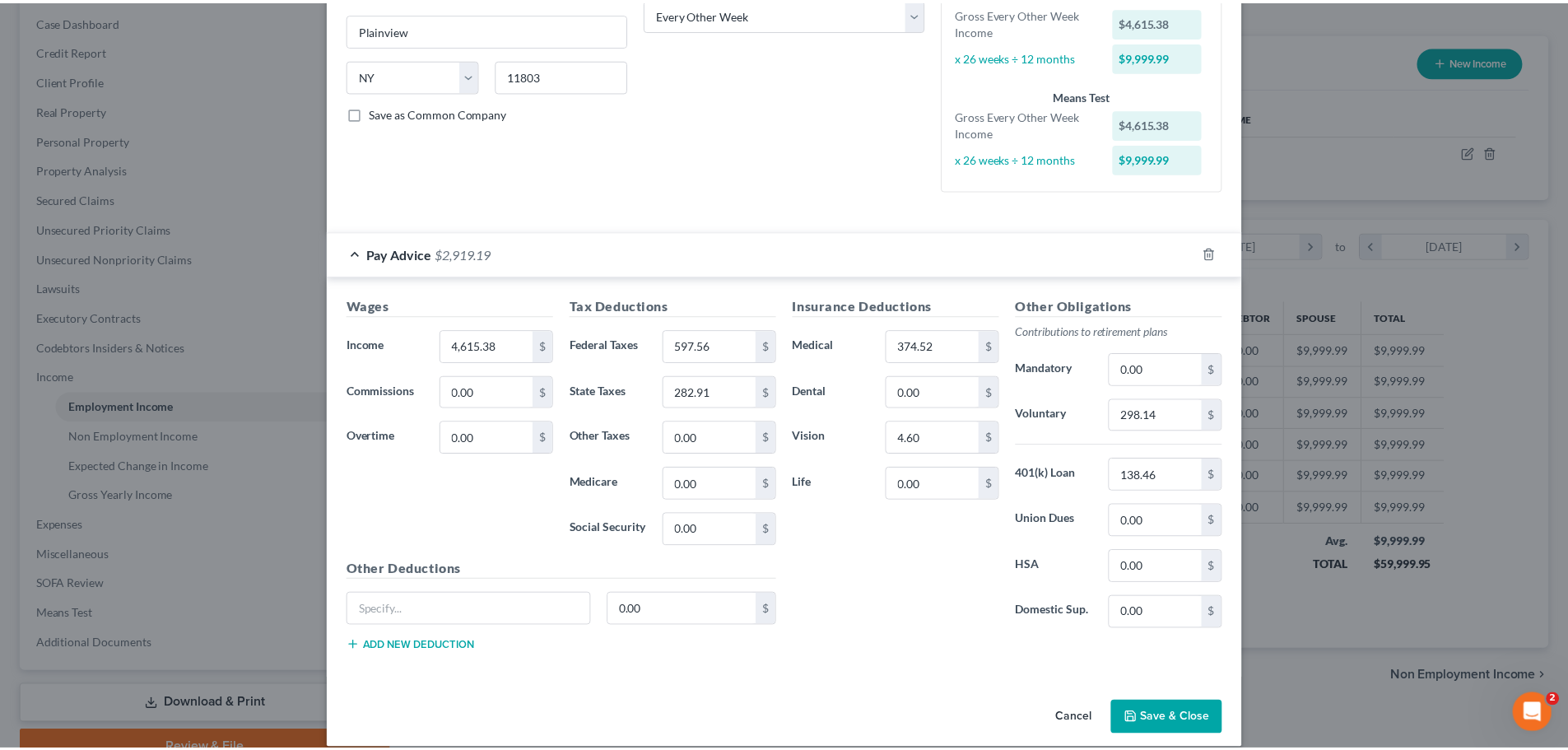
scroll to position [300, 0]
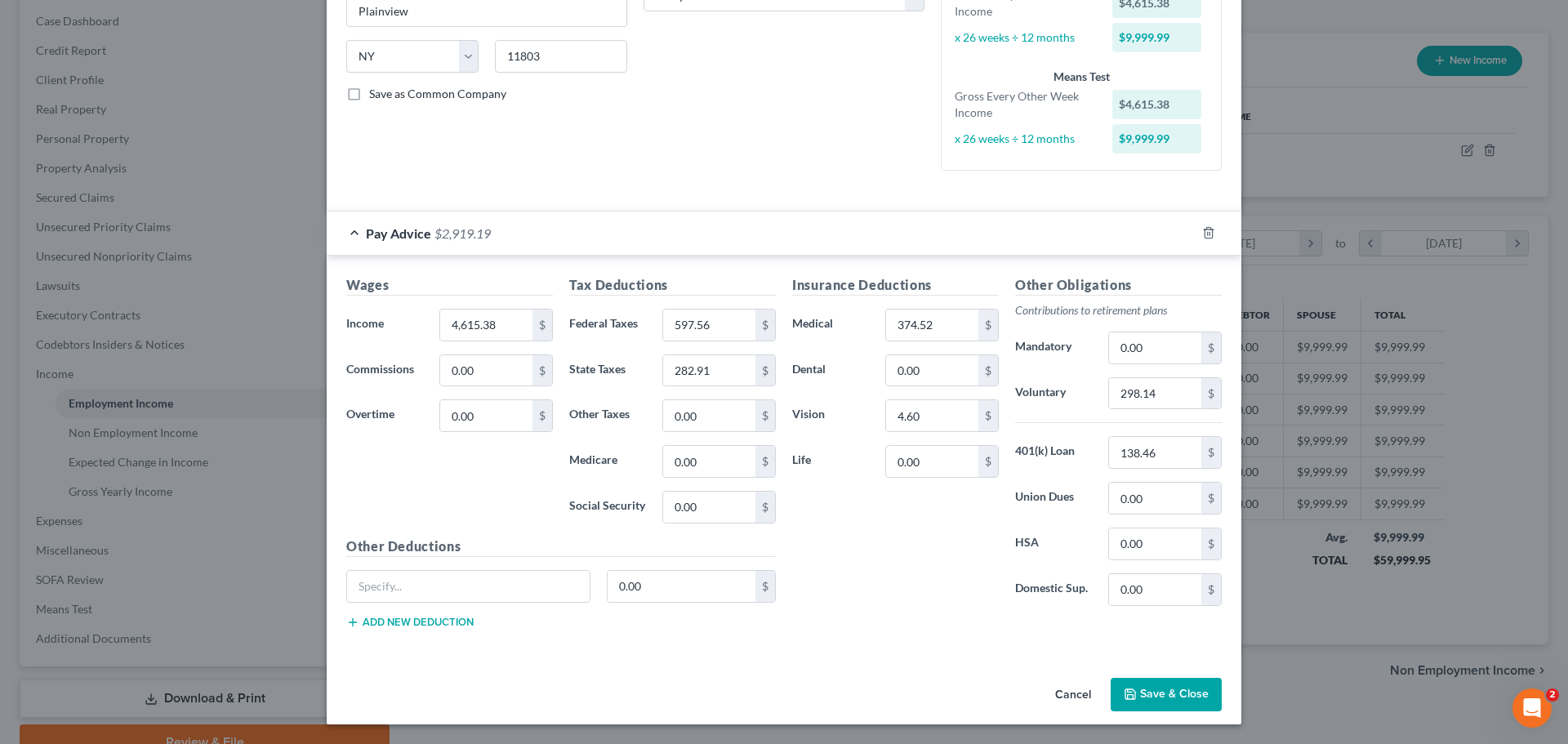
click at [1158, 706] on button "Save & Close" at bounding box center [1166, 695] width 111 height 34
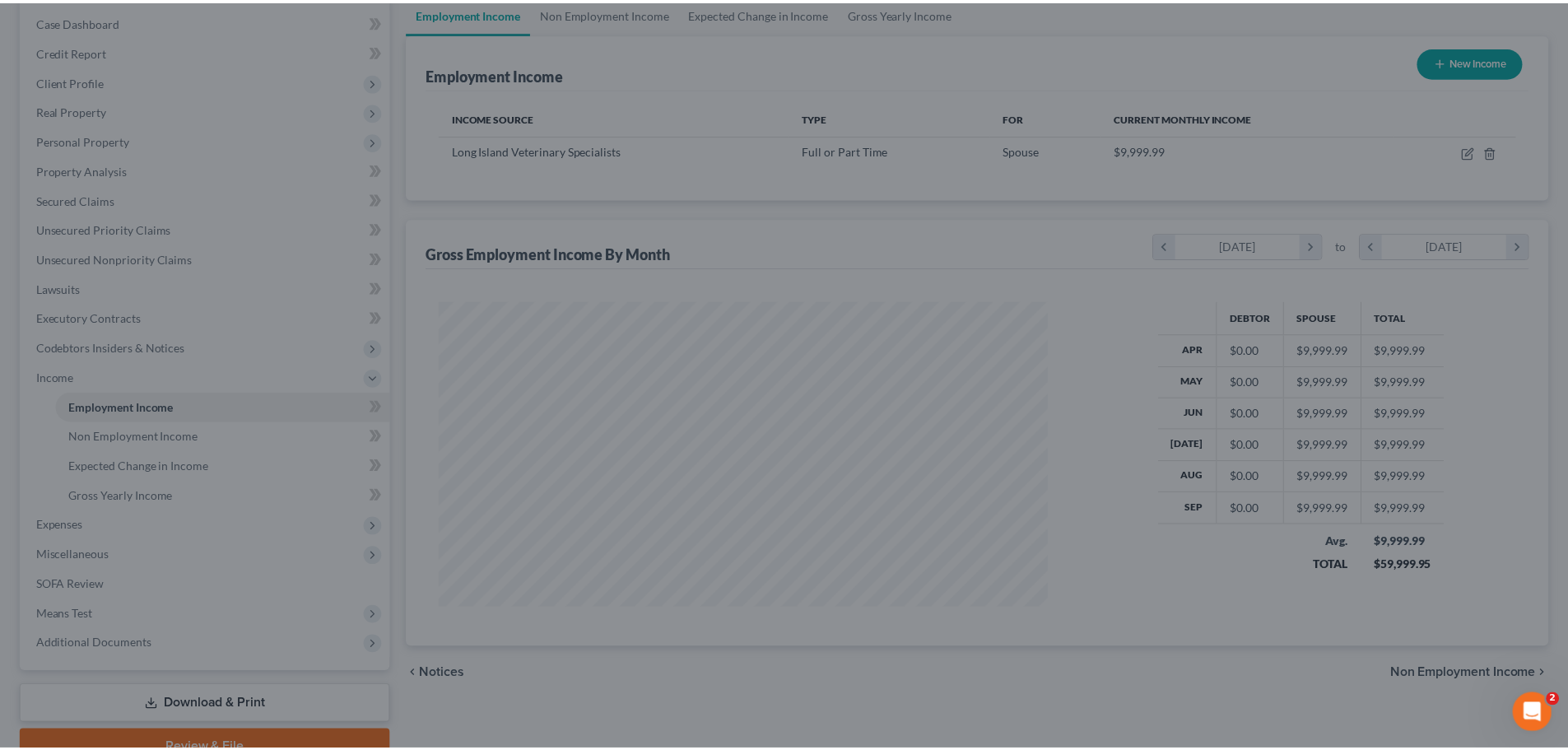
scroll to position [822991, 822374]
